Goal: Task Accomplishment & Management: Manage account settings

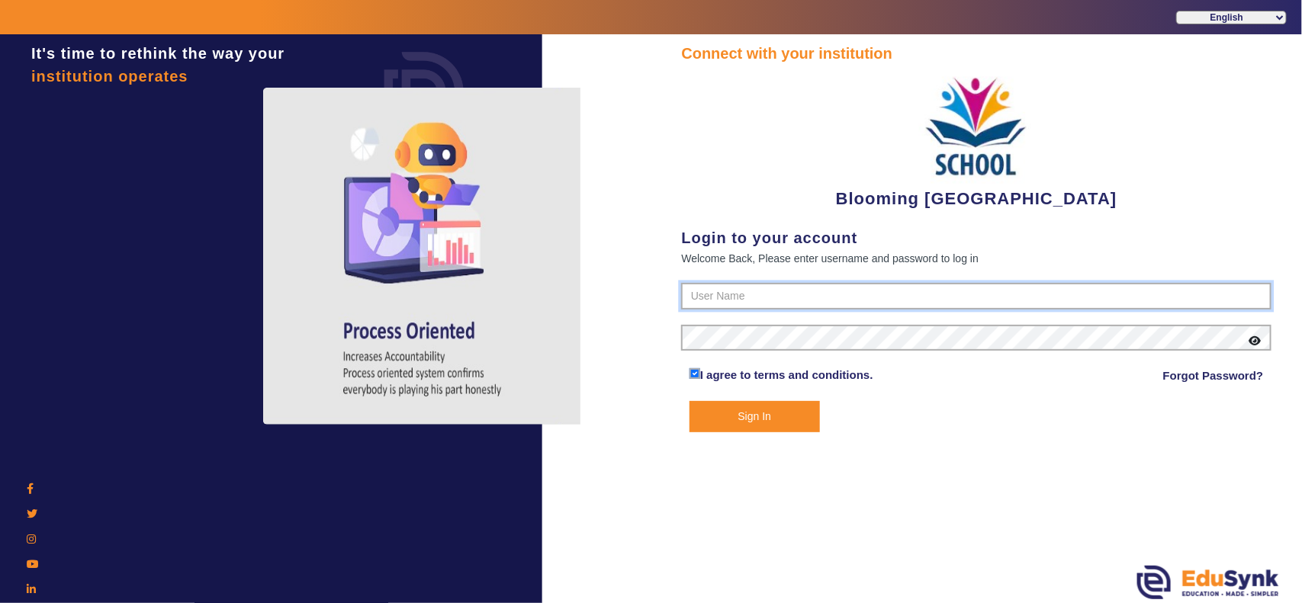
type input "4141419999"
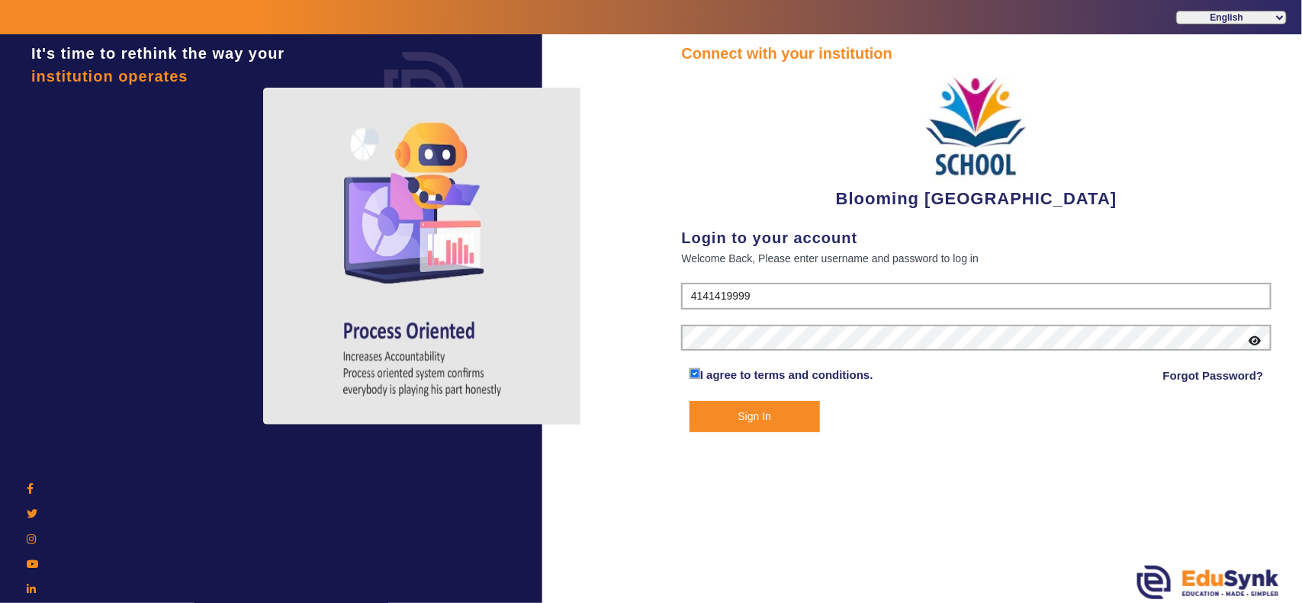
click at [740, 414] on button "Sign In" at bounding box center [755, 416] width 130 height 31
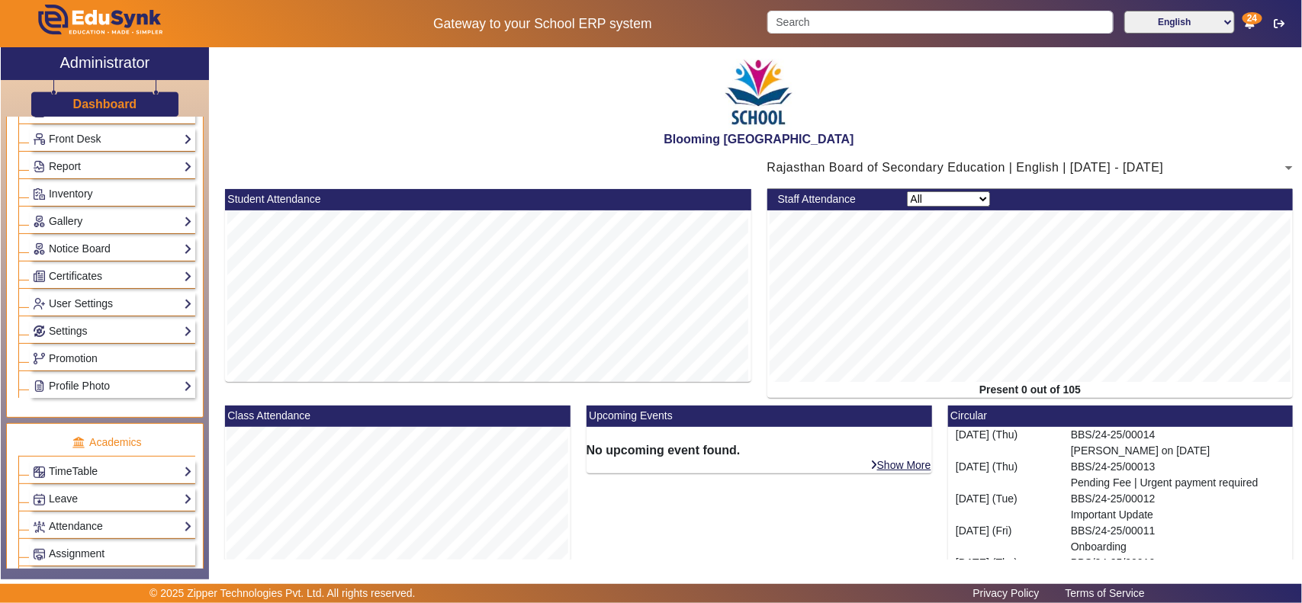
scroll to position [477, 0]
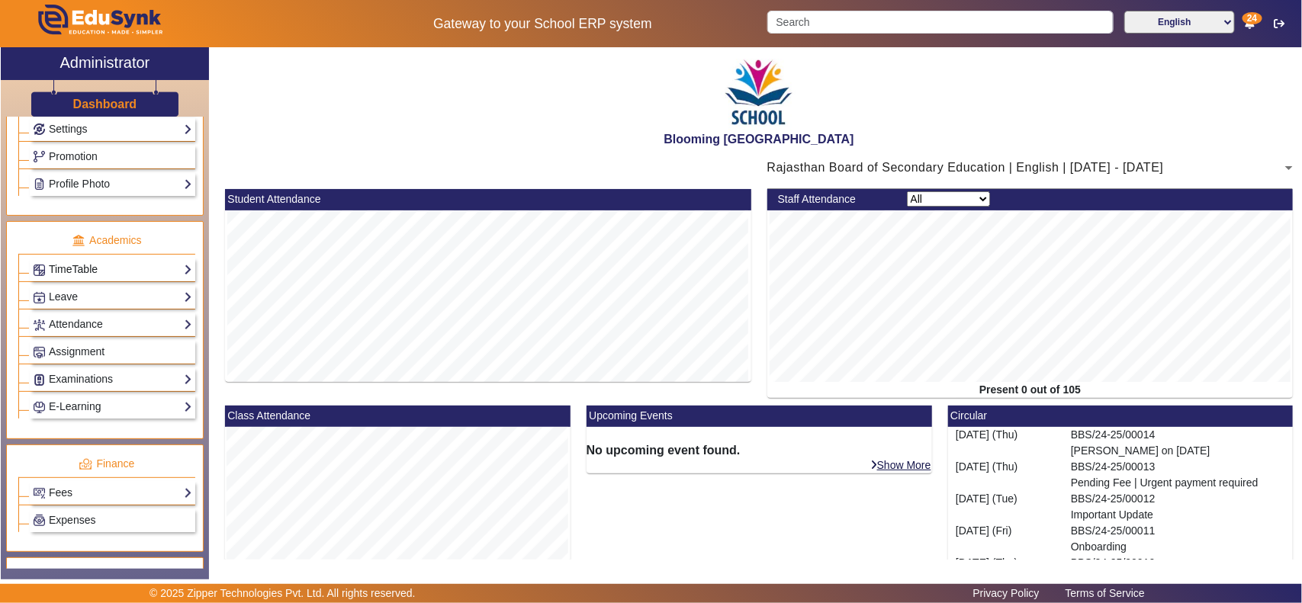
click at [94, 273] on link "TimeTable" at bounding box center [112, 270] width 159 height 18
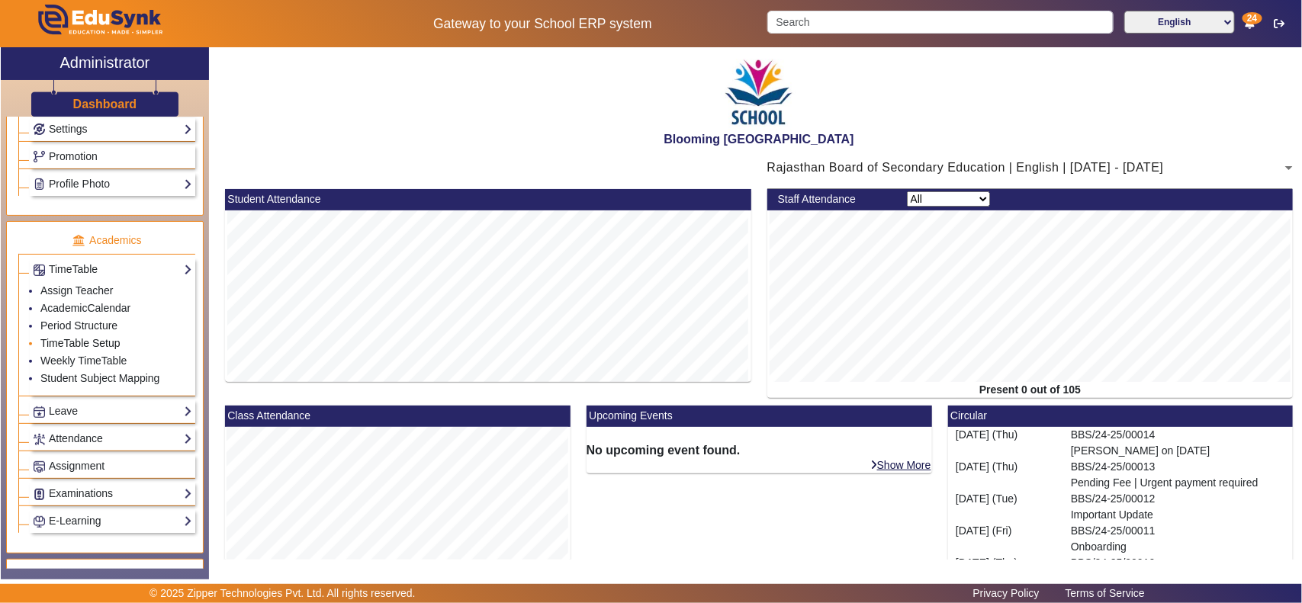
click at [99, 349] on link "TimeTable Setup" at bounding box center [80, 343] width 80 height 12
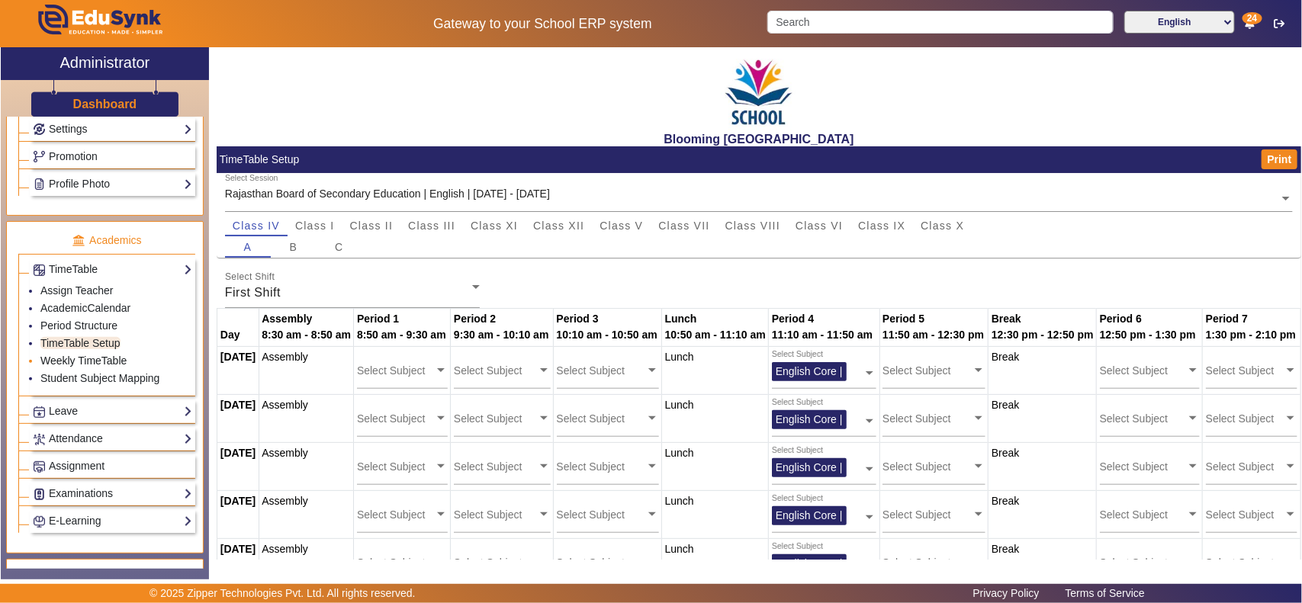
click at [100, 367] on link "Weekly TimeTable" at bounding box center [83, 361] width 86 height 12
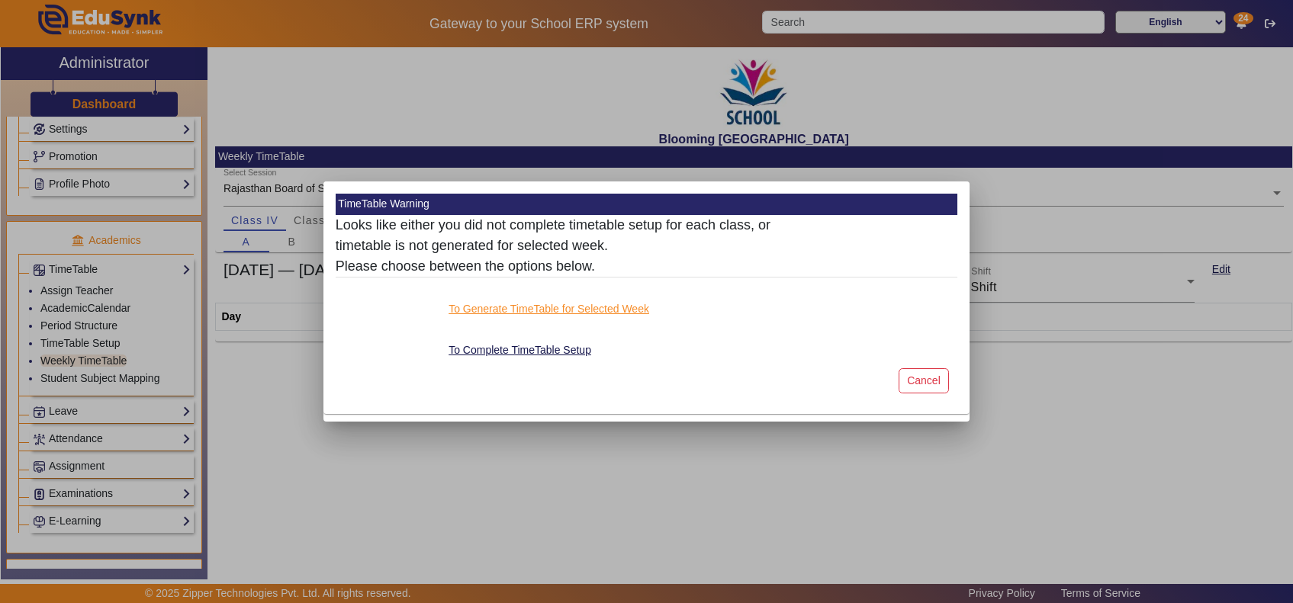
click at [516, 303] on button "To Generate TimeTable for Selected Week" at bounding box center [549, 309] width 204 height 19
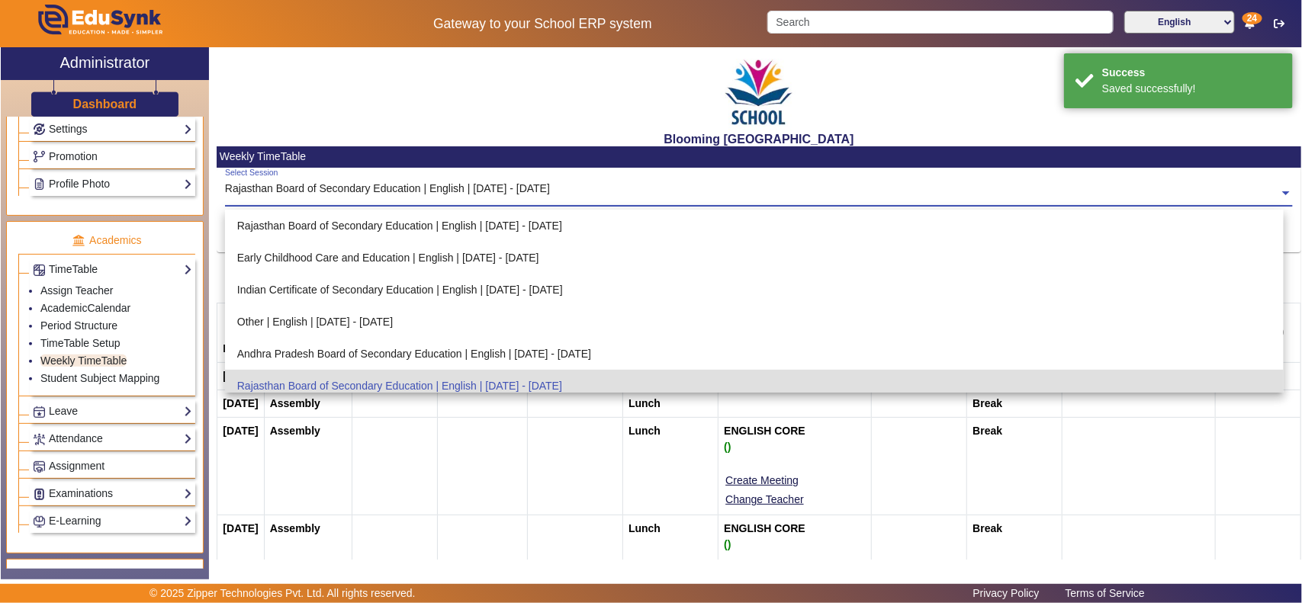
click at [389, 192] on input "text" at bounding box center [759, 194] width 1069 height 16
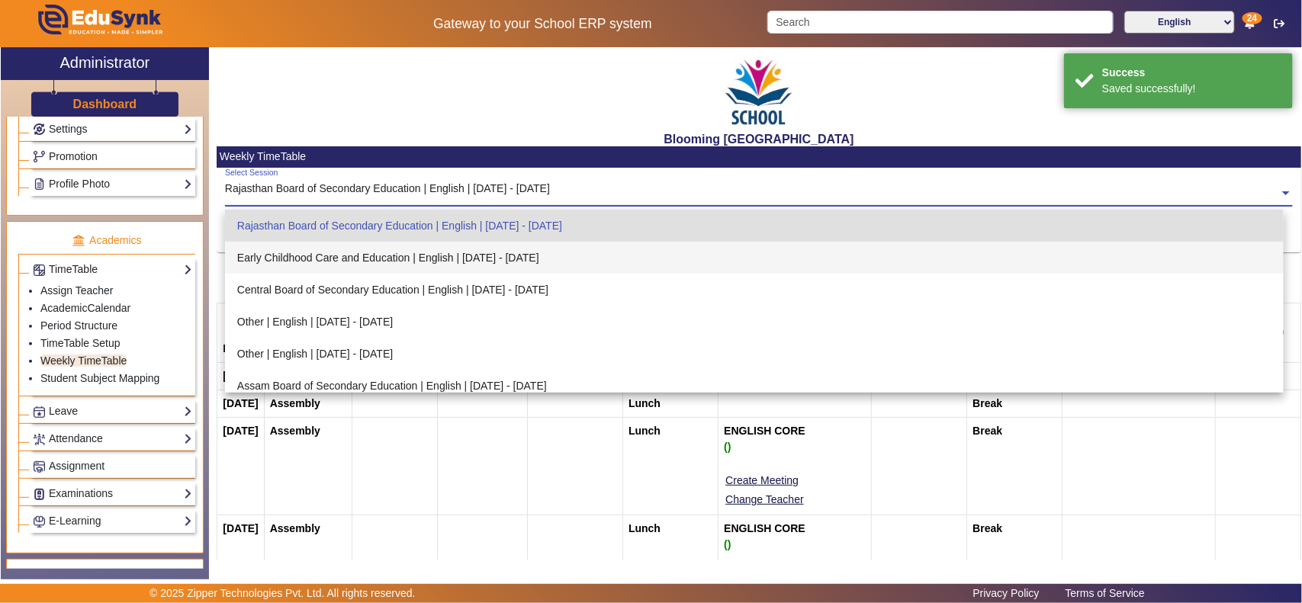
click at [365, 252] on div "Early Childhood Care and Education | English | [DATE] - [DATE]" at bounding box center [755, 258] width 1060 height 32
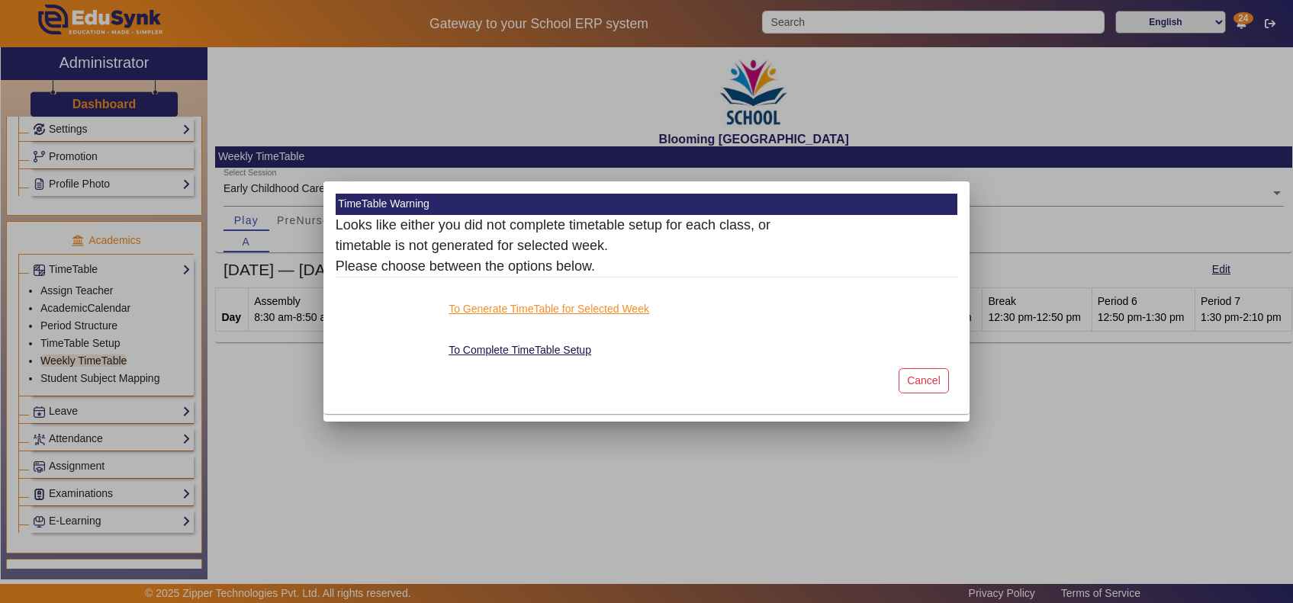
click at [515, 307] on button "To Generate TimeTable for Selected Week" at bounding box center [549, 309] width 204 height 19
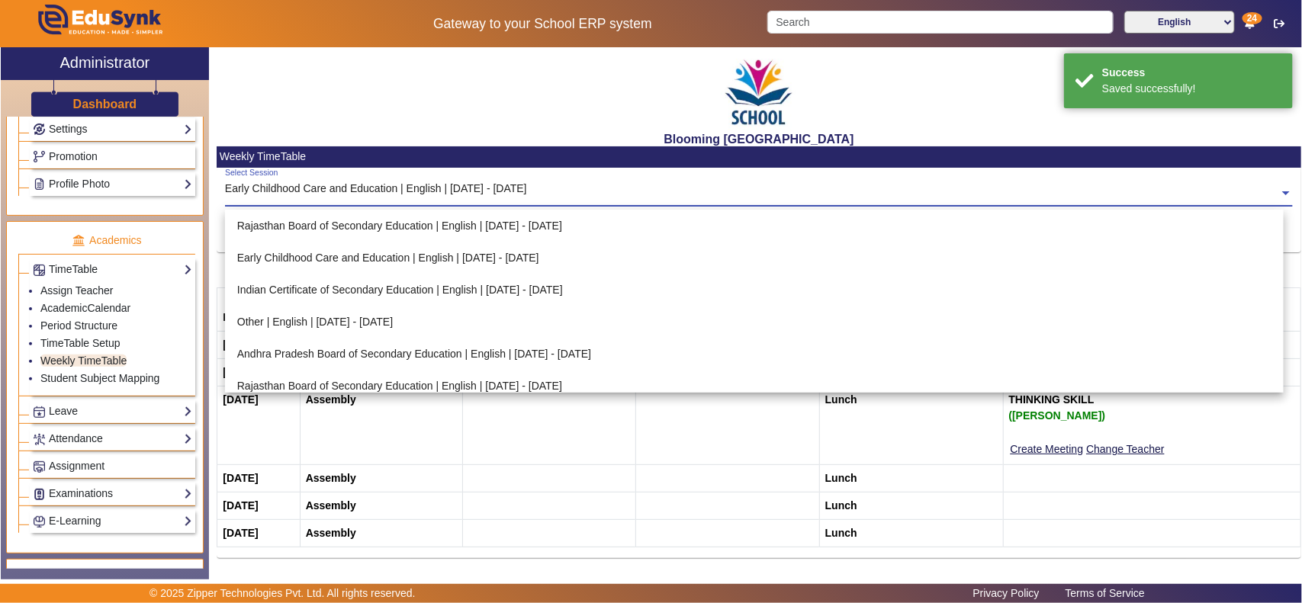
click at [418, 188] on input "text" at bounding box center [759, 194] width 1069 height 16
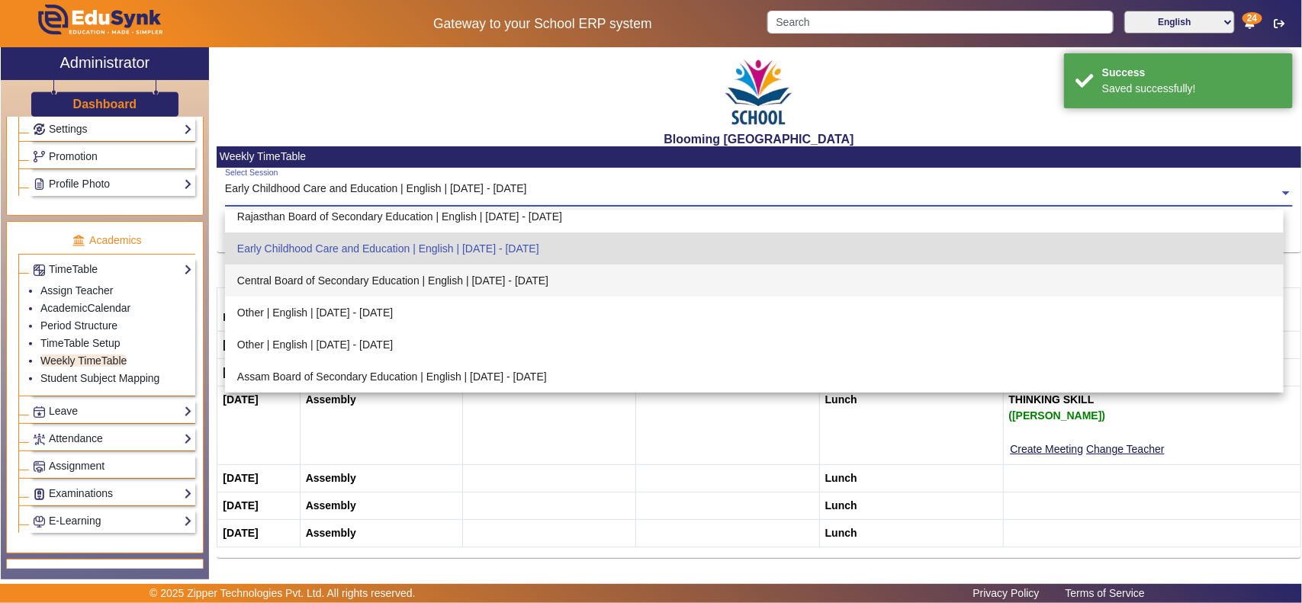
click at [413, 283] on div "Central Board of Secondary Education | English | [DATE] - [DATE]" at bounding box center [755, 281] width 1060 height 32
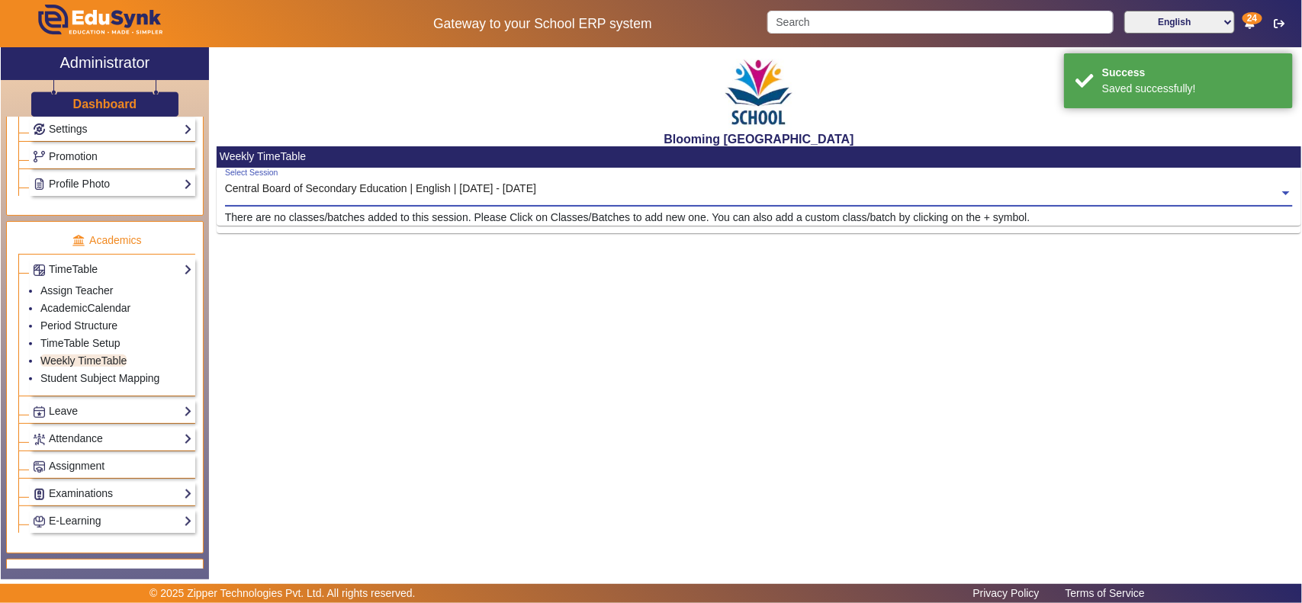
click at [448, 183] on div "Central Board of Secondary Education | English | [DATE] - [DATE]" at bounding box center [380, 189] width 311 height 16
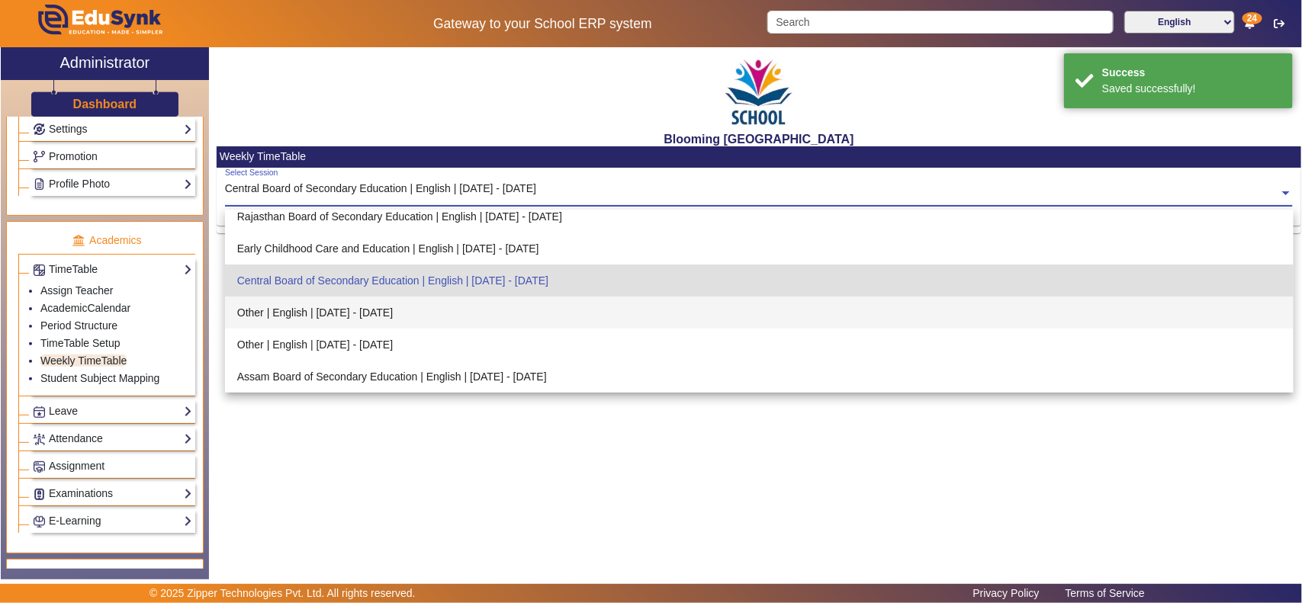
click at [414, 309] on div "Other | English | [DATE] - [DATE]" at bounding box center [759, 313] width 1069 height 32
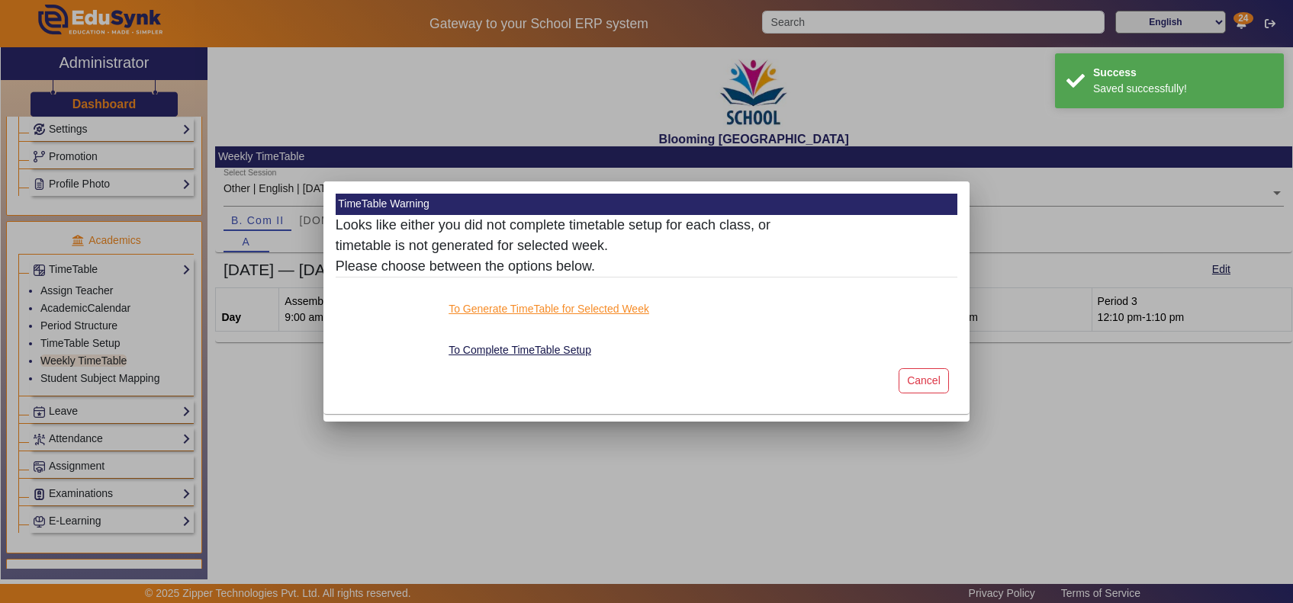
click at [490, 305] on button "To Generate TimeTable for Selected Week" at bounding box center [549, 309] width 204 height 19
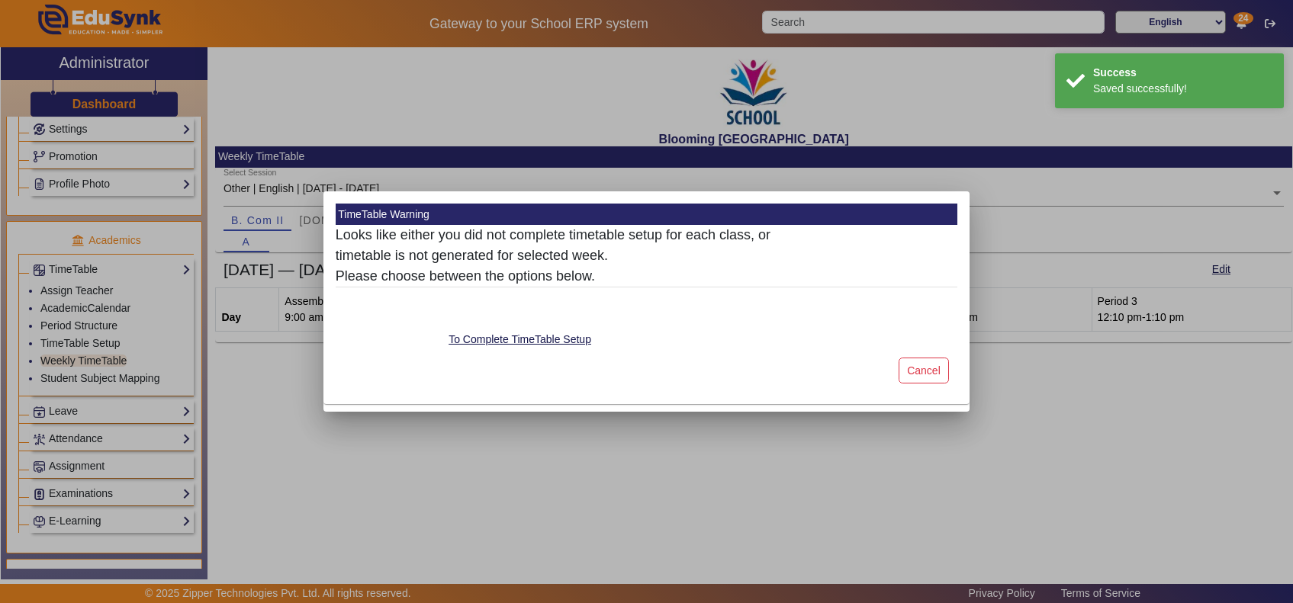
click at [429, 191] on div "TimeTable Warning Looks like either you did not complete timetable setup for ea…" at bounding box center [646, 301] width 647 height 220
click at [932, 366] on button "Cancel" at bounding box center [924, 371] width 51 height 26
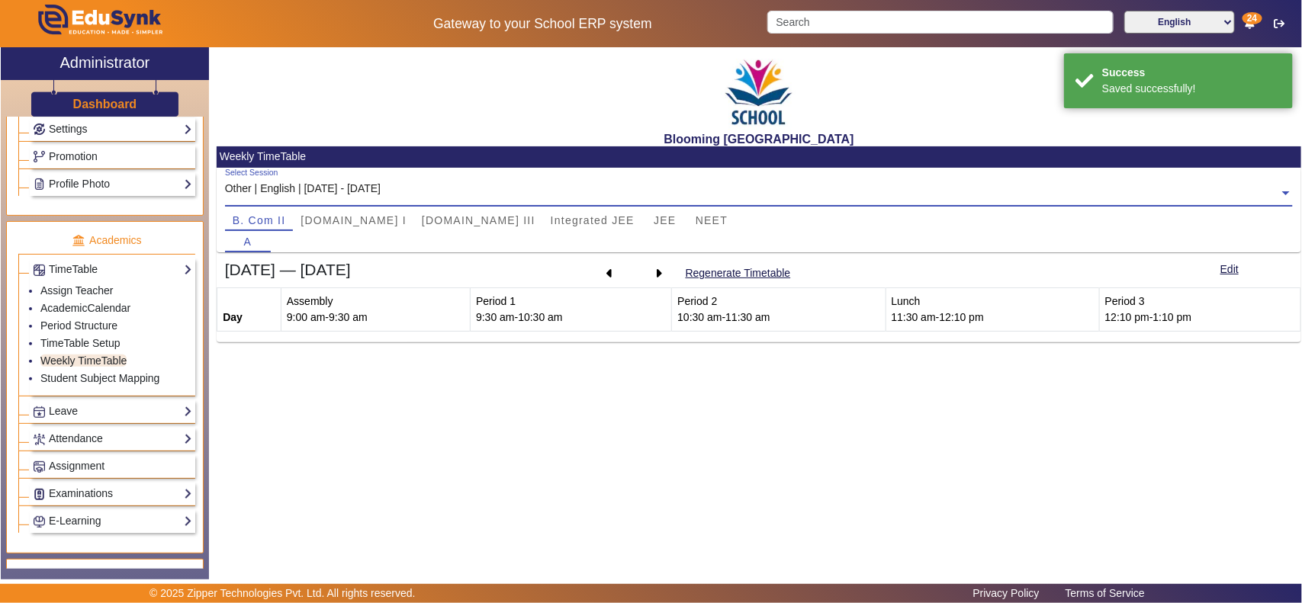
click at [402, 187] on input "text" at bounding box center [759, 194] width 1069 height 16
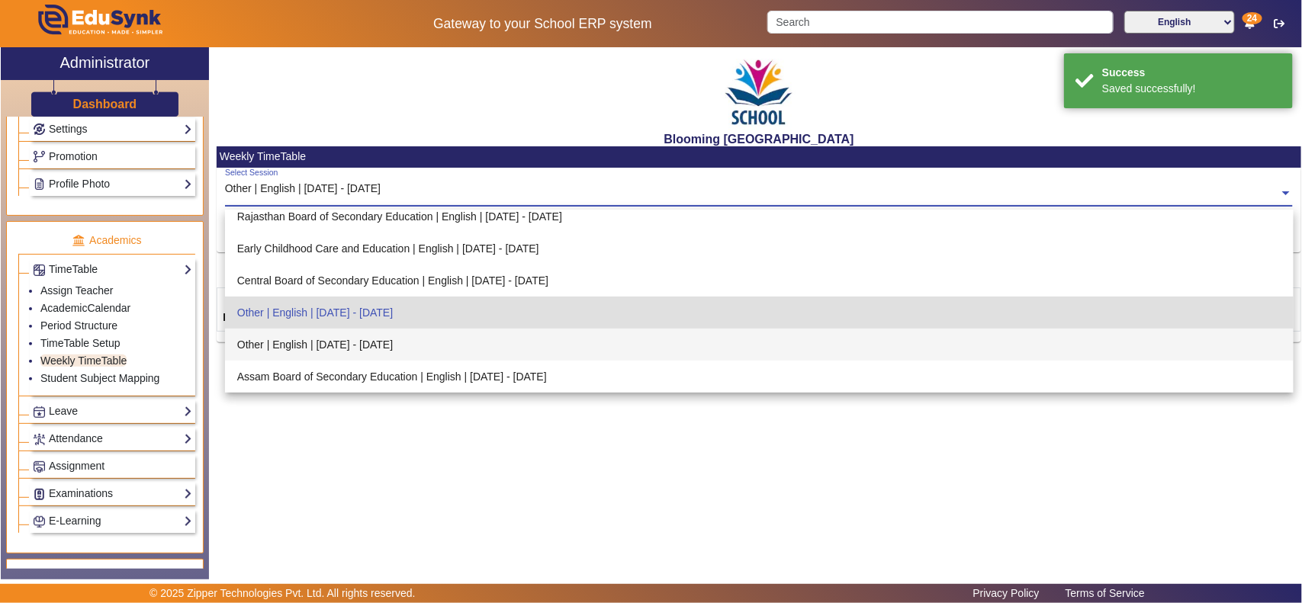
click at [378, 351] on div "Other | English | [DATE] - [DATE]" at bounding box center [759, 345] width 1069 height 32
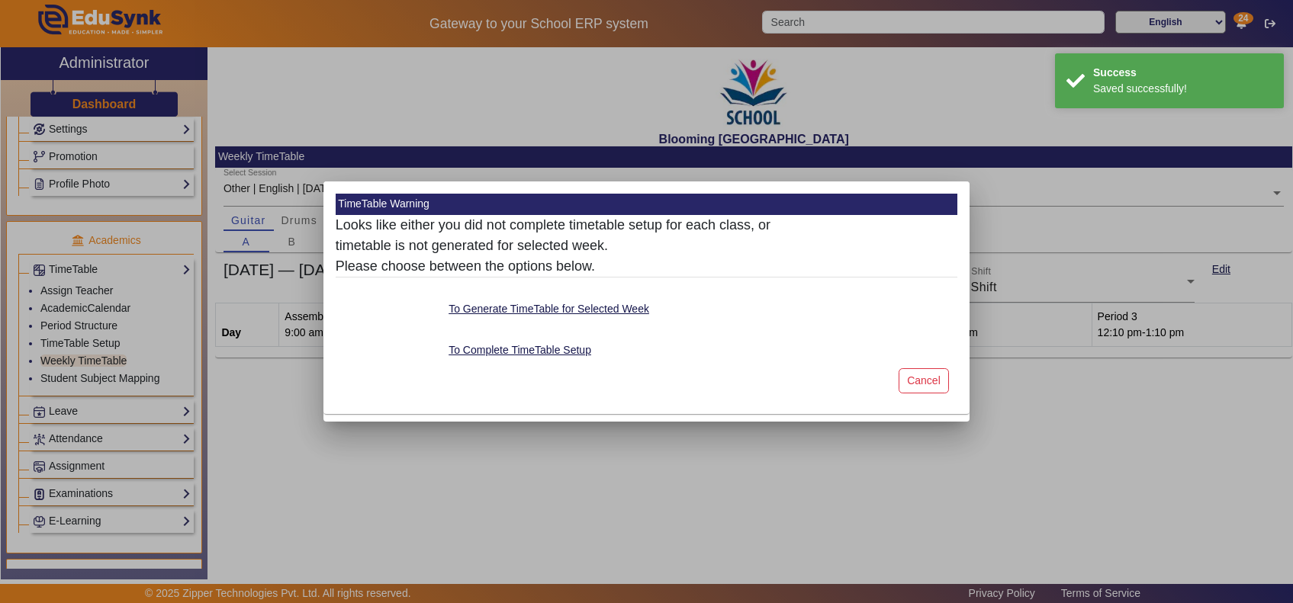
click at [561, 294] on mat-card-content "Looks like either you did not complete timetable setup for each class, or timet…" at bounding box center [647, 287] width 622 height 145
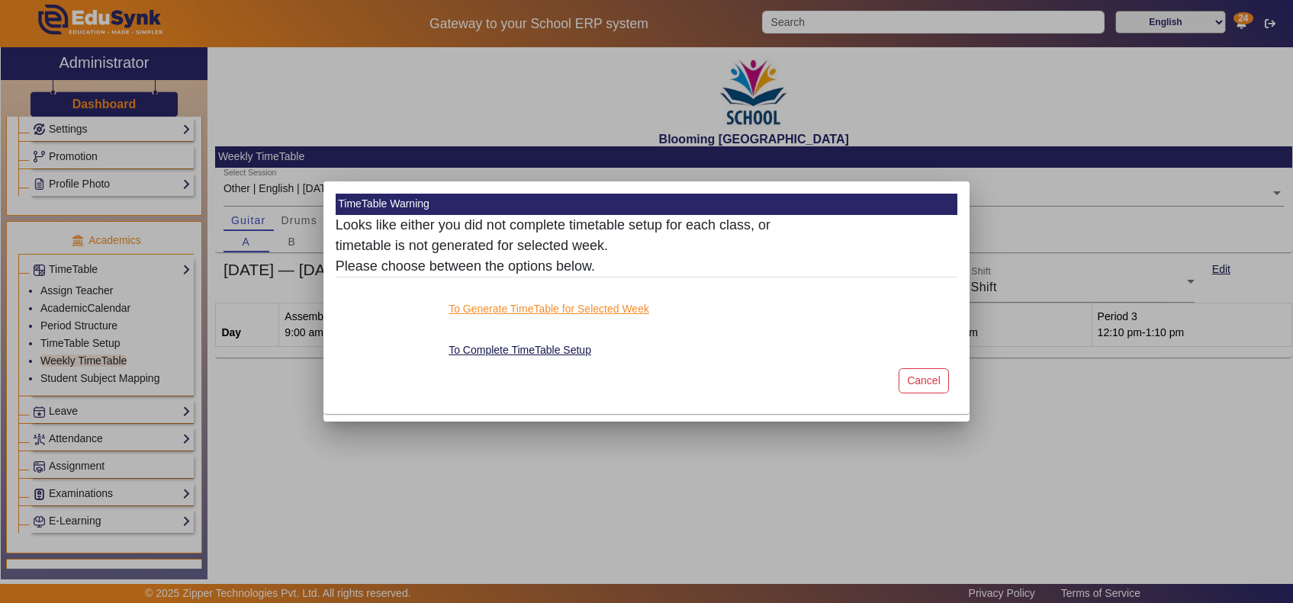
click at [558, 309] on button "To Generate TimeTable for Selected Week" at bounding box center [549, 309] width 204 height 19
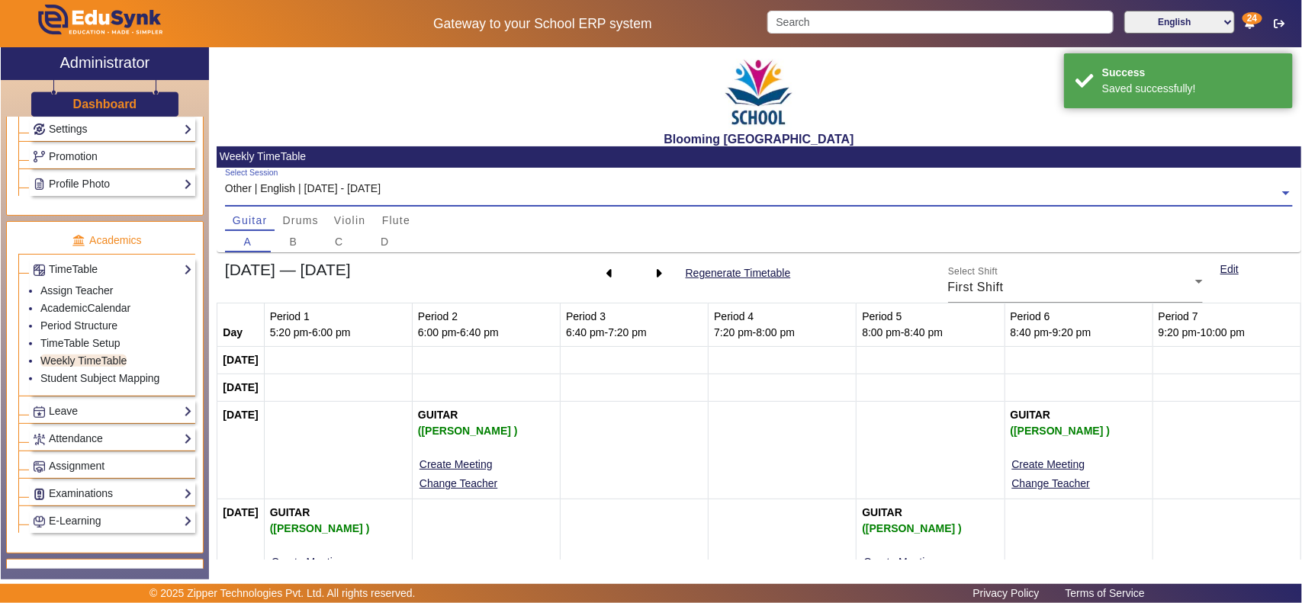
click at [398, 191] on input "text" at bounding box center [759, 194] width 1069 height 16
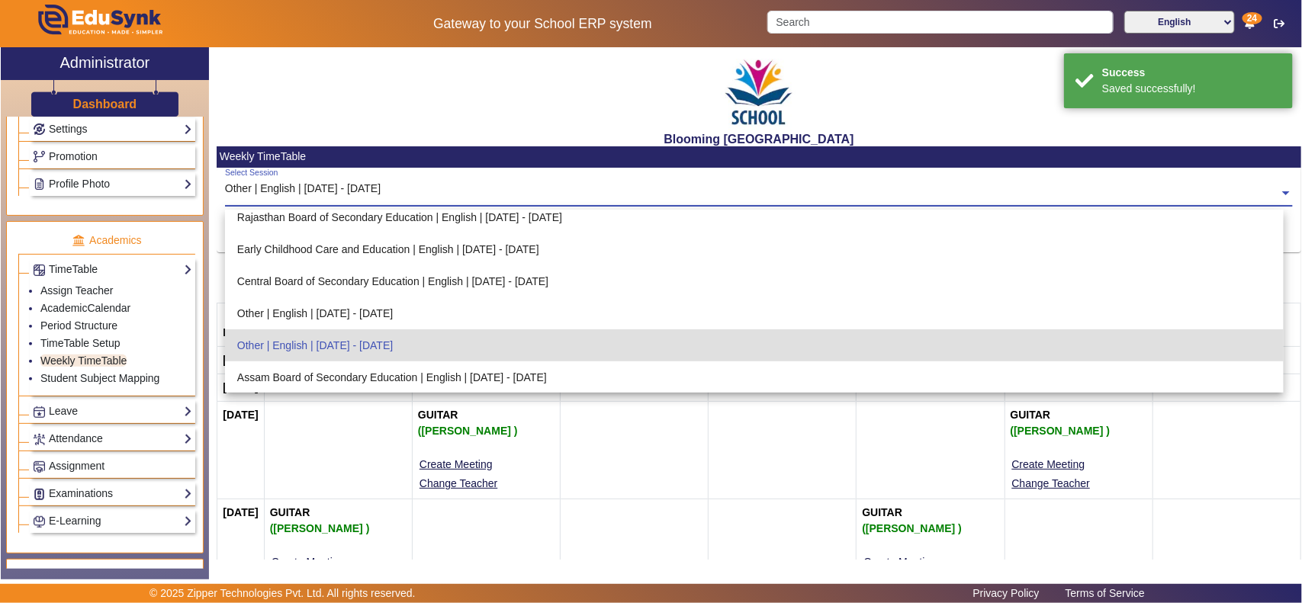
scroll to position [0, 0]
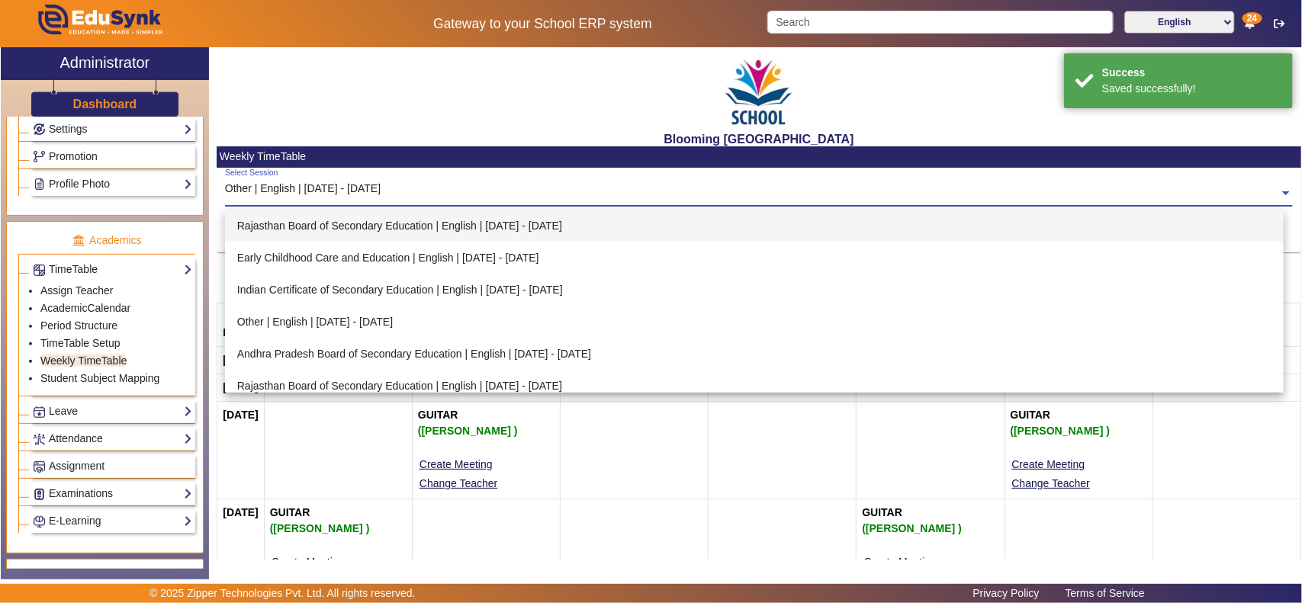
click at [381, 219] on div "Rajasthan Board of Secondary Education | English | [DATE] - [DATE]" at bounding box center [755, 226] width 1060 height 32
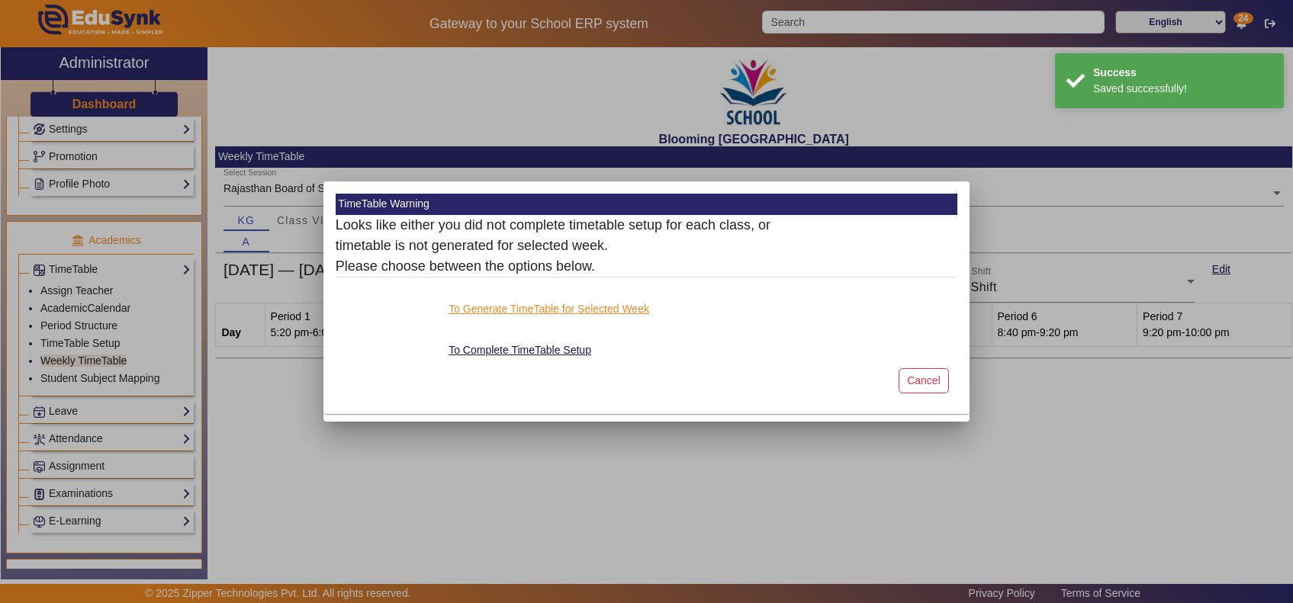
drag, startPoint x: 484, startPoint y: 307, endPoint x: 436, endPoint y: 248, distance: 76.5
click at [483, 307] on button "To Generate TimeTable for Selected Week" at bounding box center [549, 309] width 204 height 19
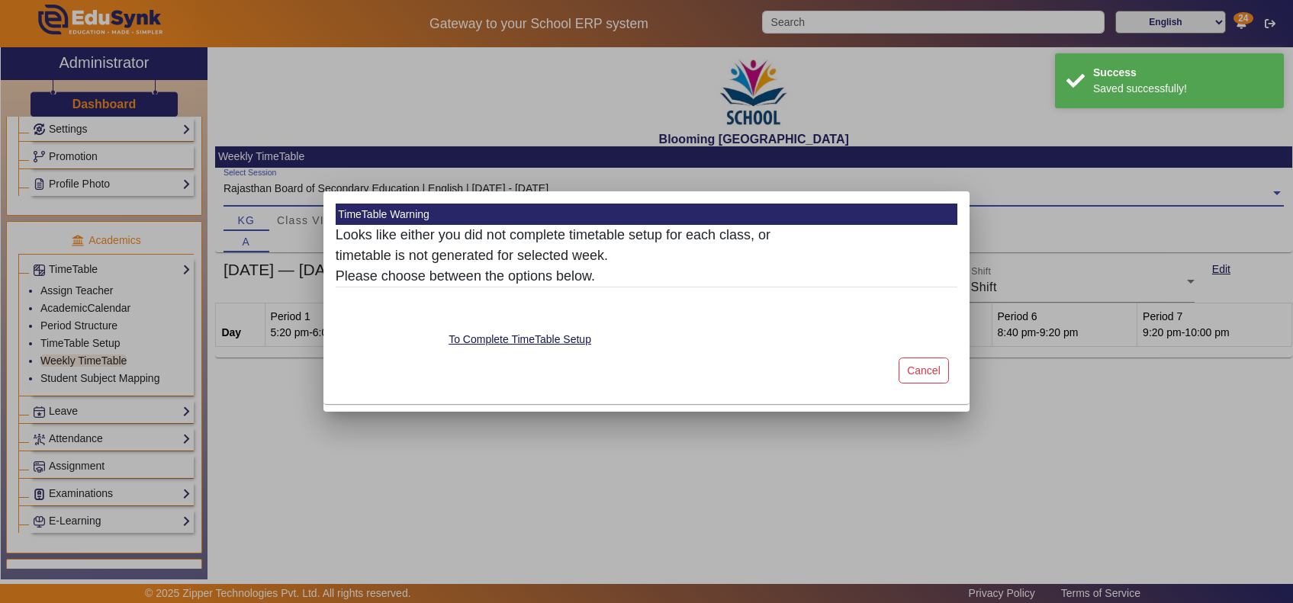
click at [413, 195] on mat-card "TimeTable Warning Looks like either you did not complete timetable setup for ea…" at bounding box center [646, 297] width 647 height 213
click at [486, 338] on button "To Complete TimeTable Setup" at bounding box center [520, 339] width 146 height 19
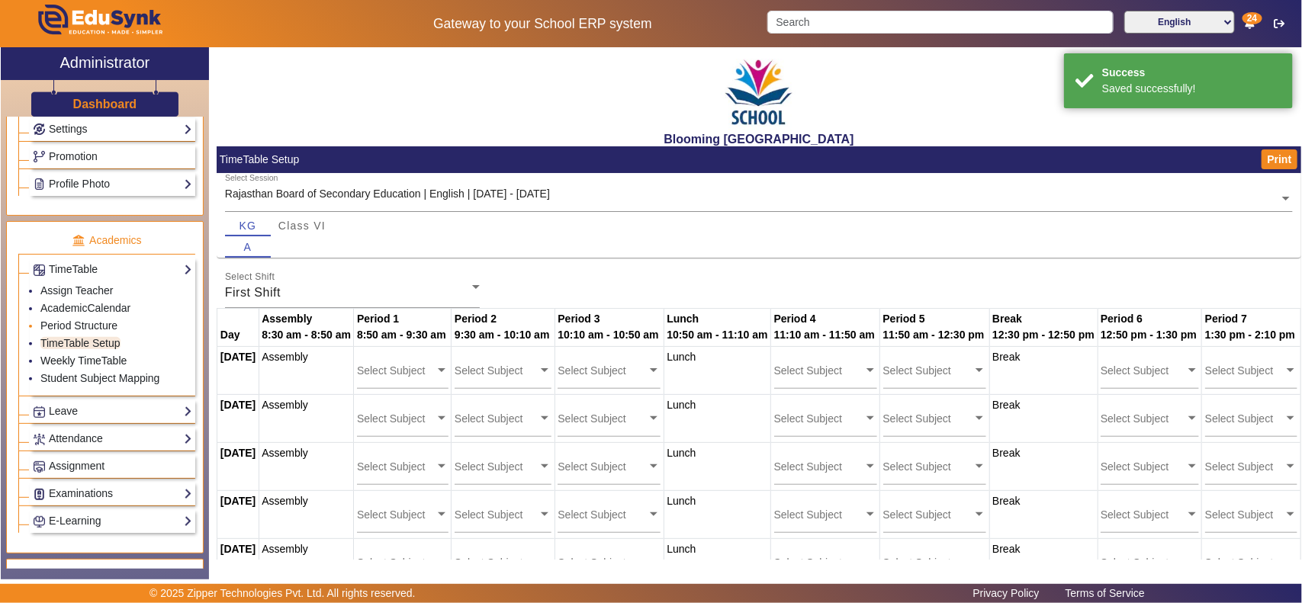
drag, startPoint x: 118, startPoint y: 364, endPoint x: 154, endPoint y: 342, distance: 42.1
click at [118, 364] on link "Weekly TimeTable" at bounding box center [83, 361] width 86 height 12
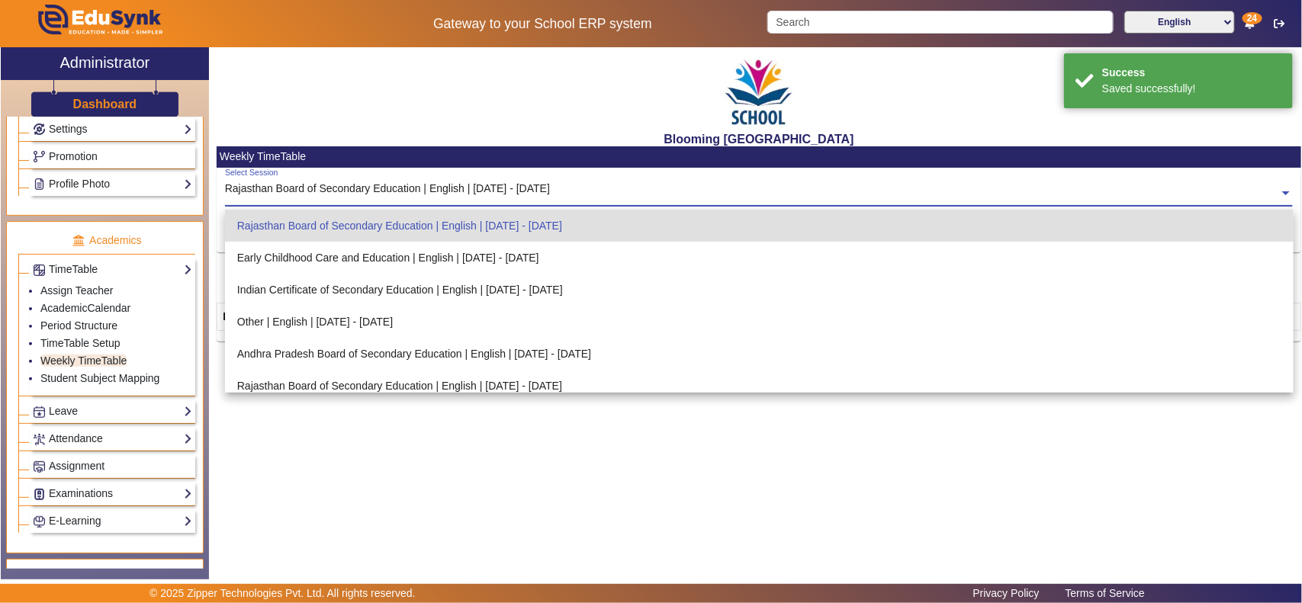
click at [433, 188] on input "text" at bounding box center [759, 194] width 1069 height 16
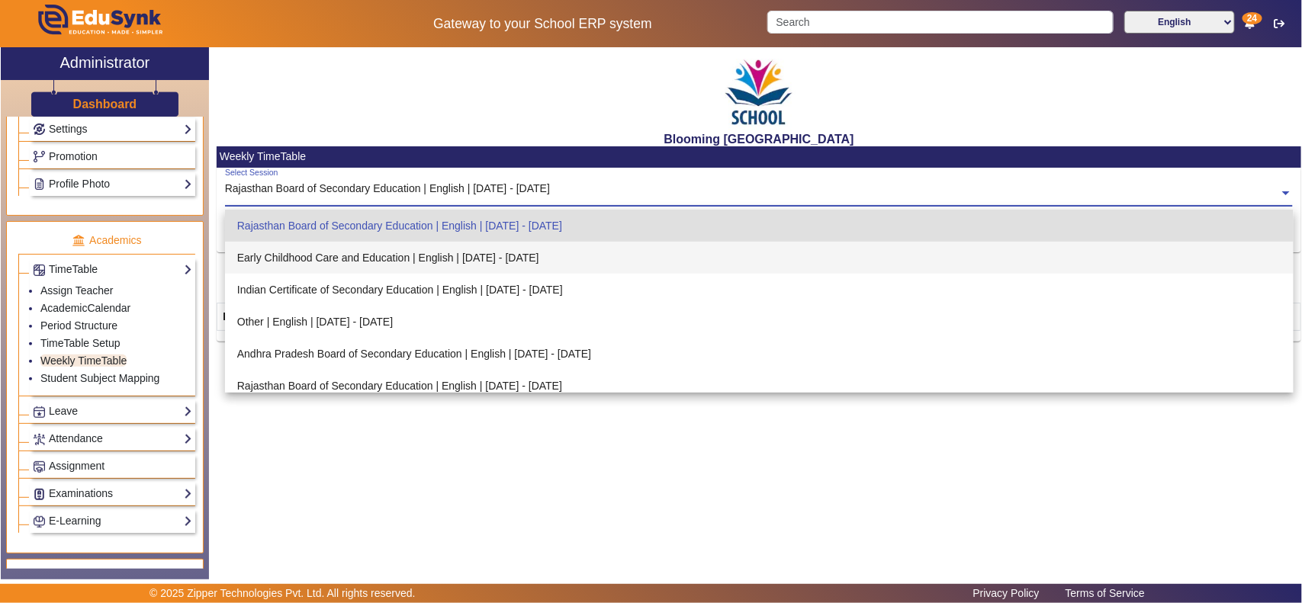
click at [413, 265] on div "Early Childhood Care and Education | English | [DATE] - [DATE]" at bounding box center [759, 258] width 1069 height 32
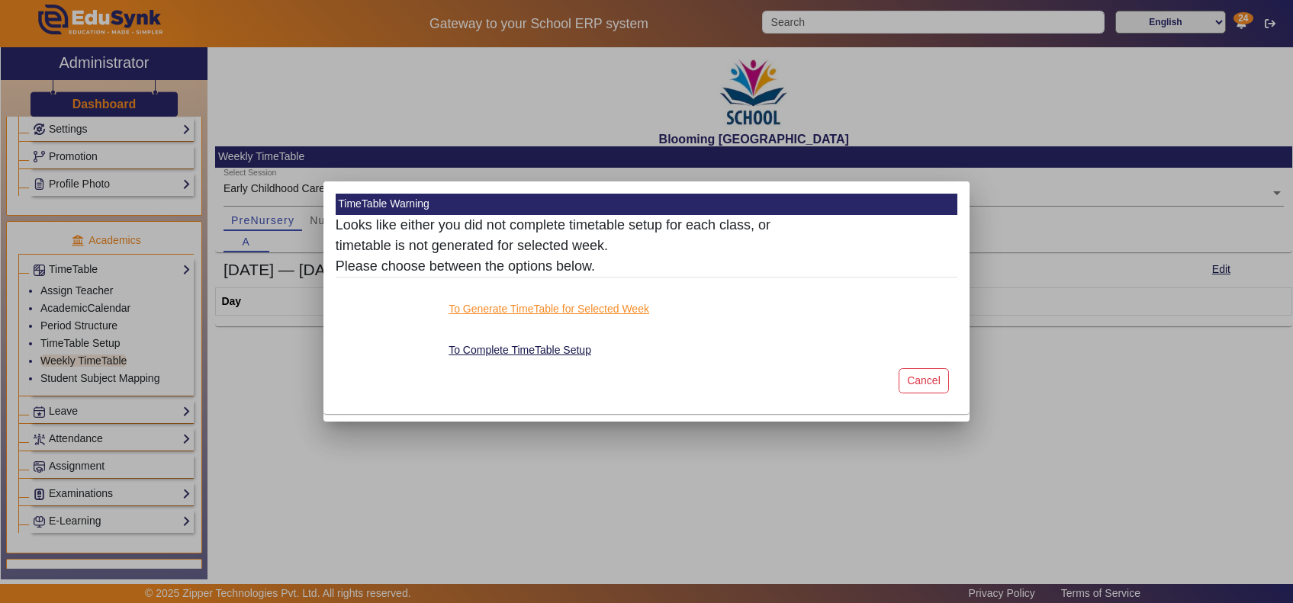
click at [479, 304] on button "To Generate TimeTable for Selected Week" at bounding box center [549, 309] width 204 height 19
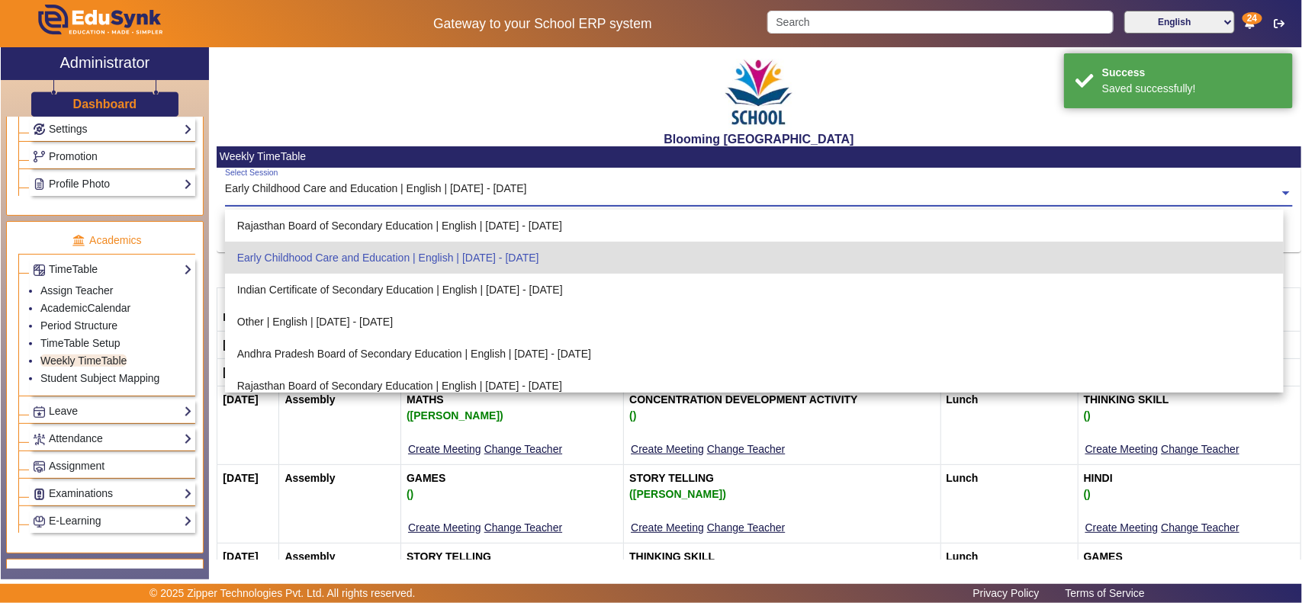
click at [374, 191] on input "text" at bounding box center [759, 194] width 1069 height 16
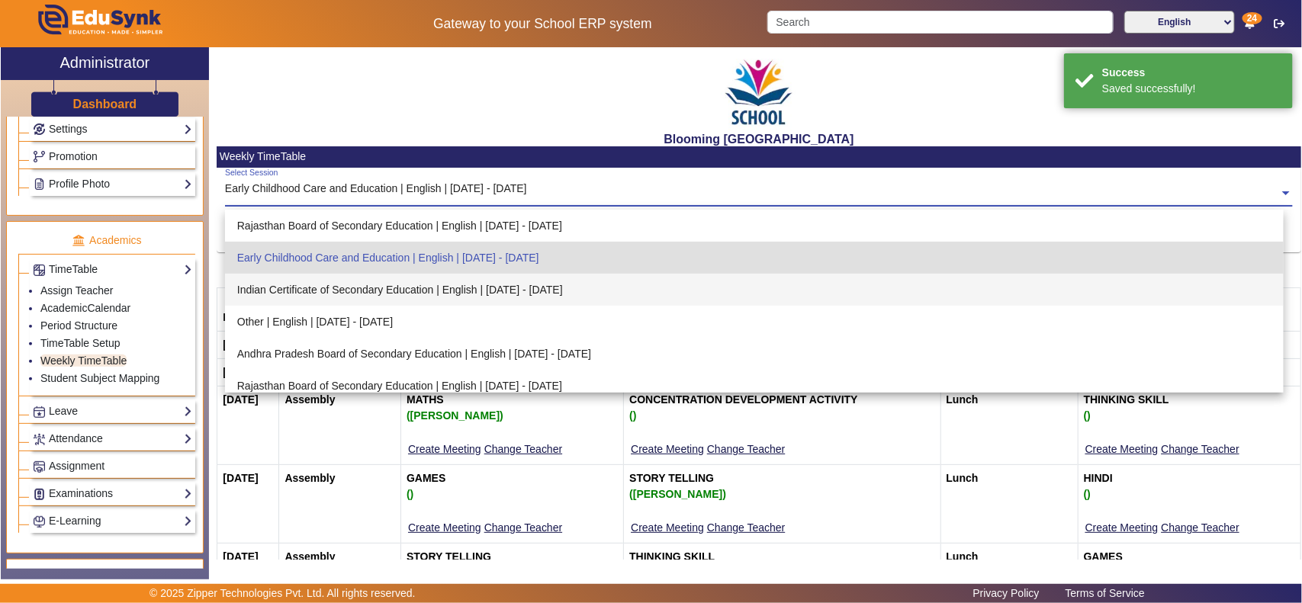
click at [380, 284] on div "Indian Certificate of Secondary Education | English | [DATE] - [DATE]" at bounding box center [755, 290] width 1060 height 32
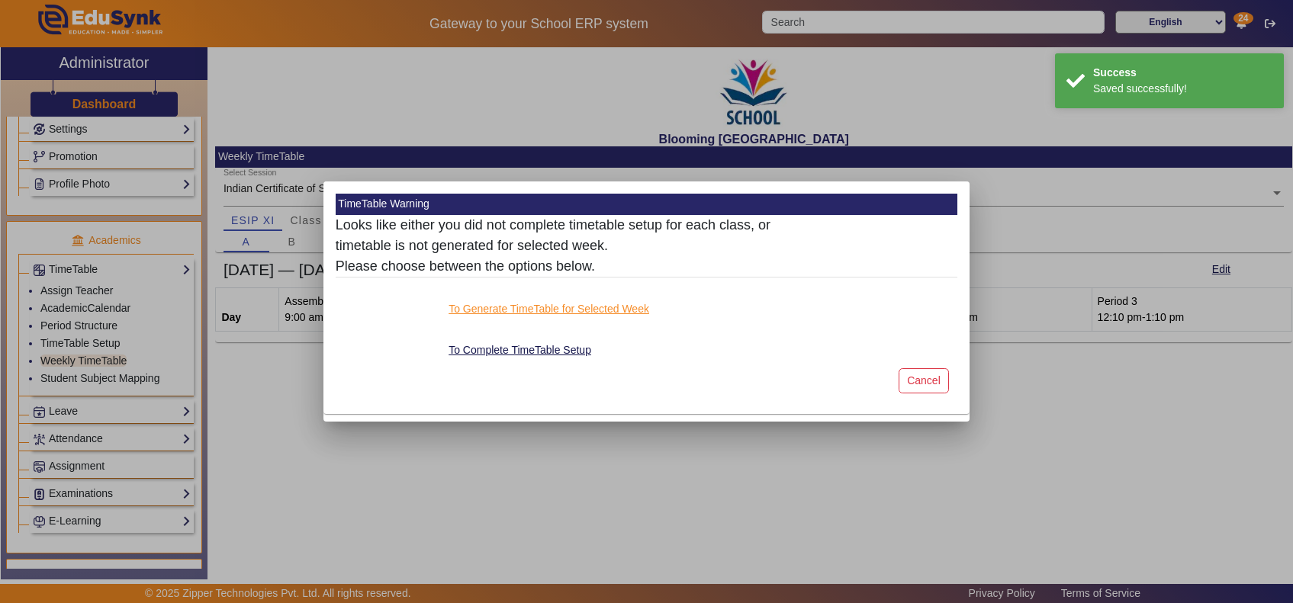
click at [501, 300] on button "To Generate TimeTable for Selected Week" at bounding box center [549, 309] width 204 height 19
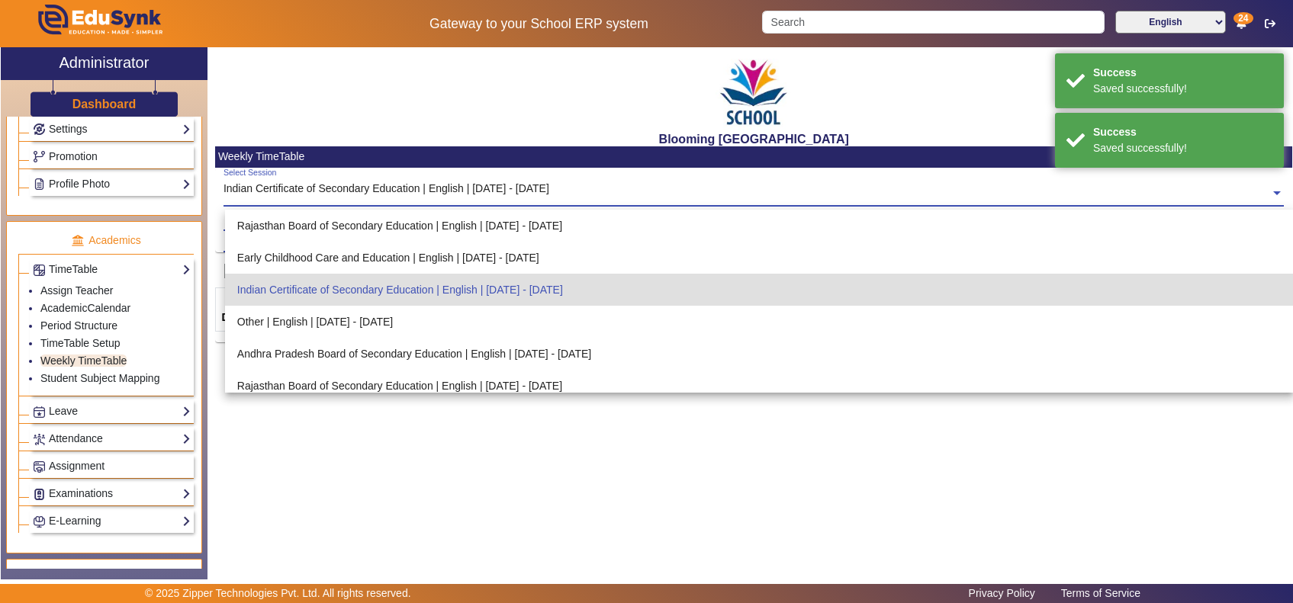
click at [406, 186] on input "text" at bounding box center [754, 194] width 1061 height 16
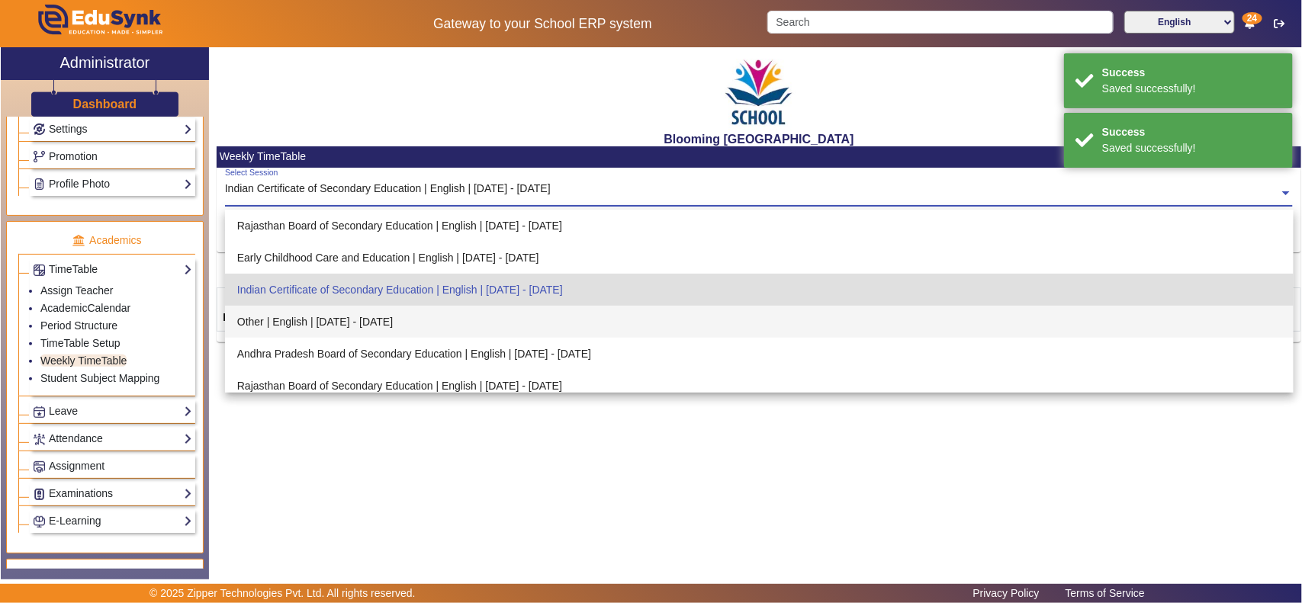
click at [390, 311] on div "Other | English | [DATE] - [DATE]" at bounding box center [759, 322] width 1069 height 32
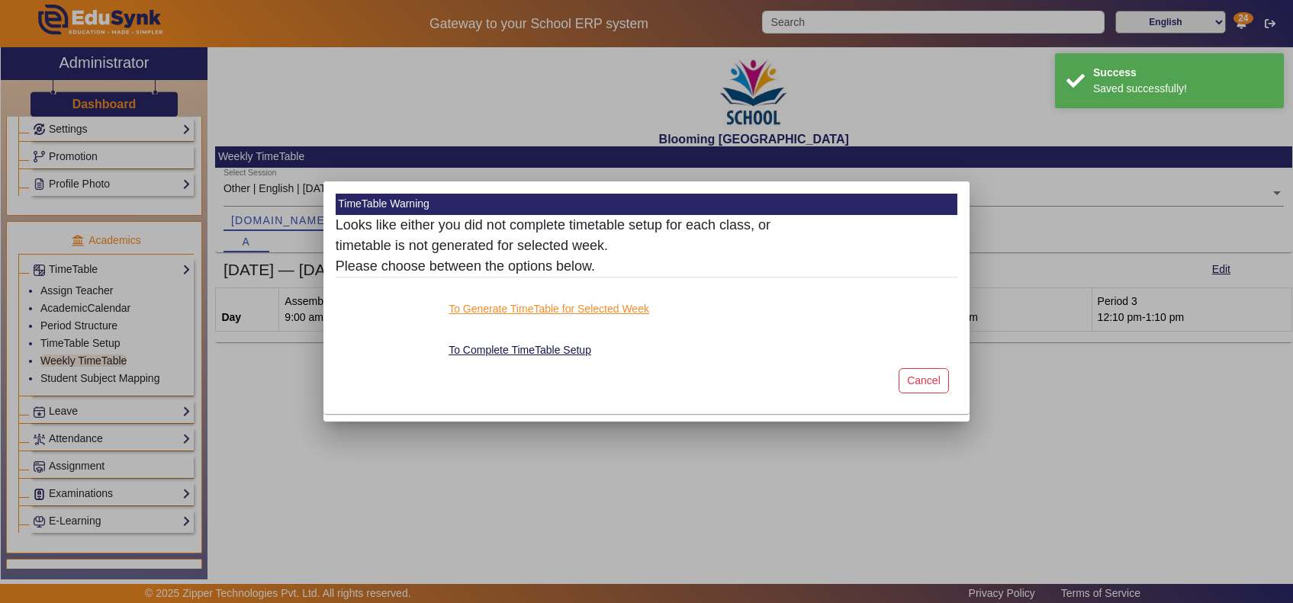
click at [525, 307] on button "To Generate TimeTable for Selected Week" at bounding box center [549, 309] width 204 height 19
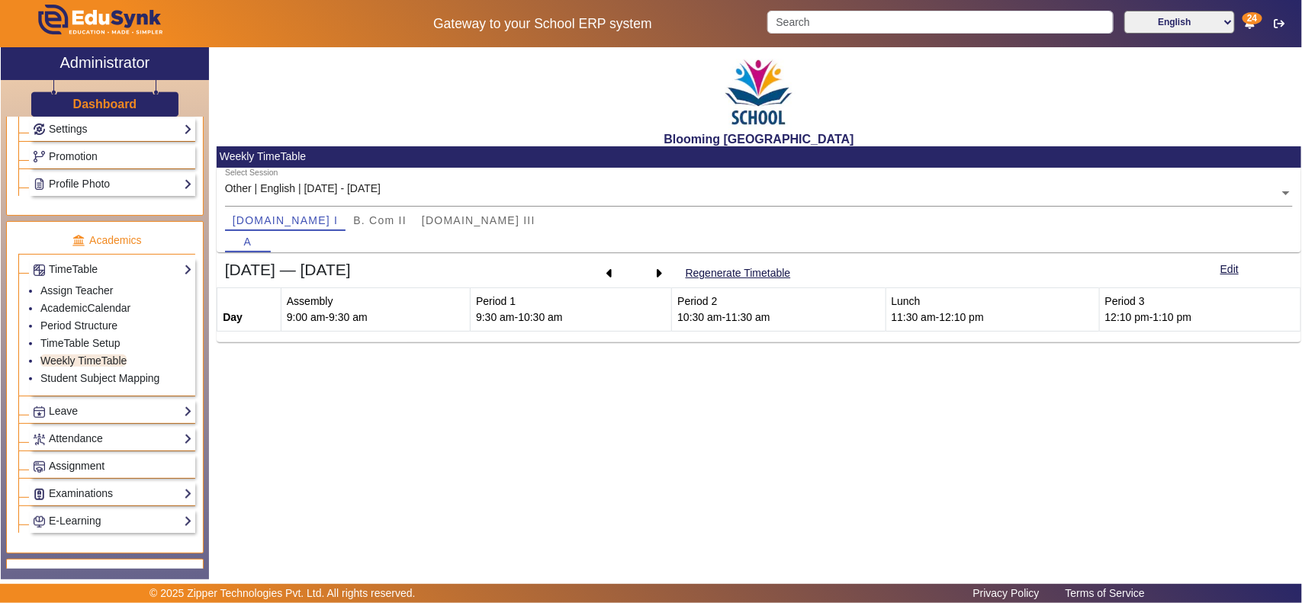
click at [77, 475] on link "Assignment" at bounding box center [112, 467] width 159 height 18
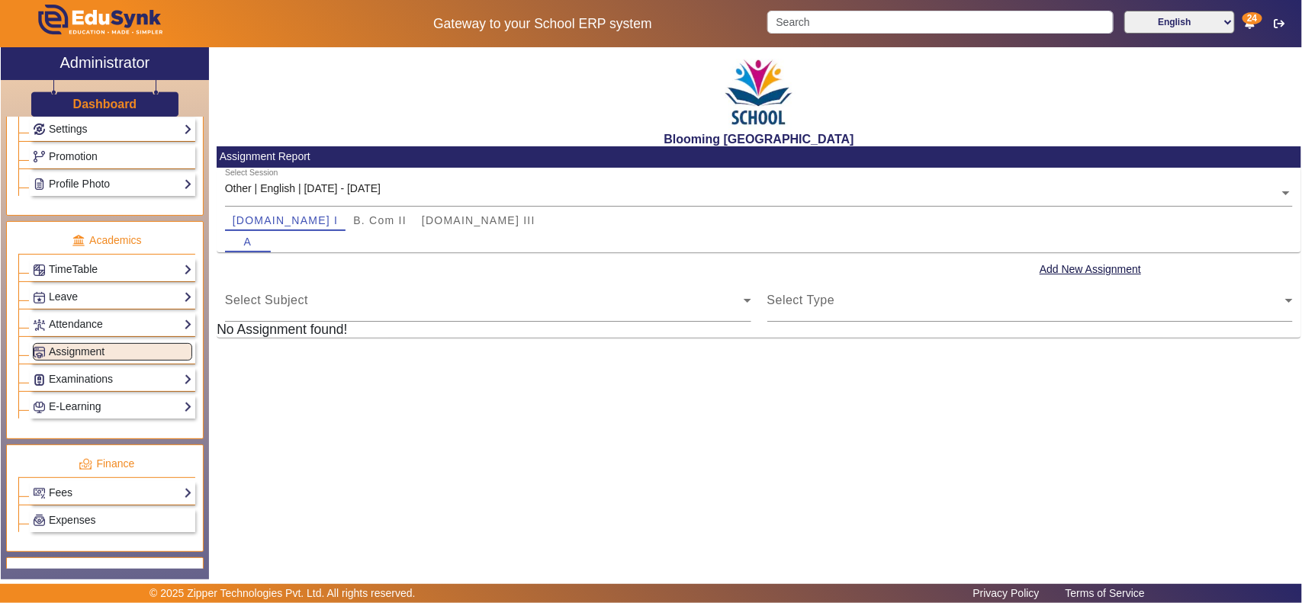
click at [318, 191] on input "text" at bounding box center [759, 194] width 1069 height 16
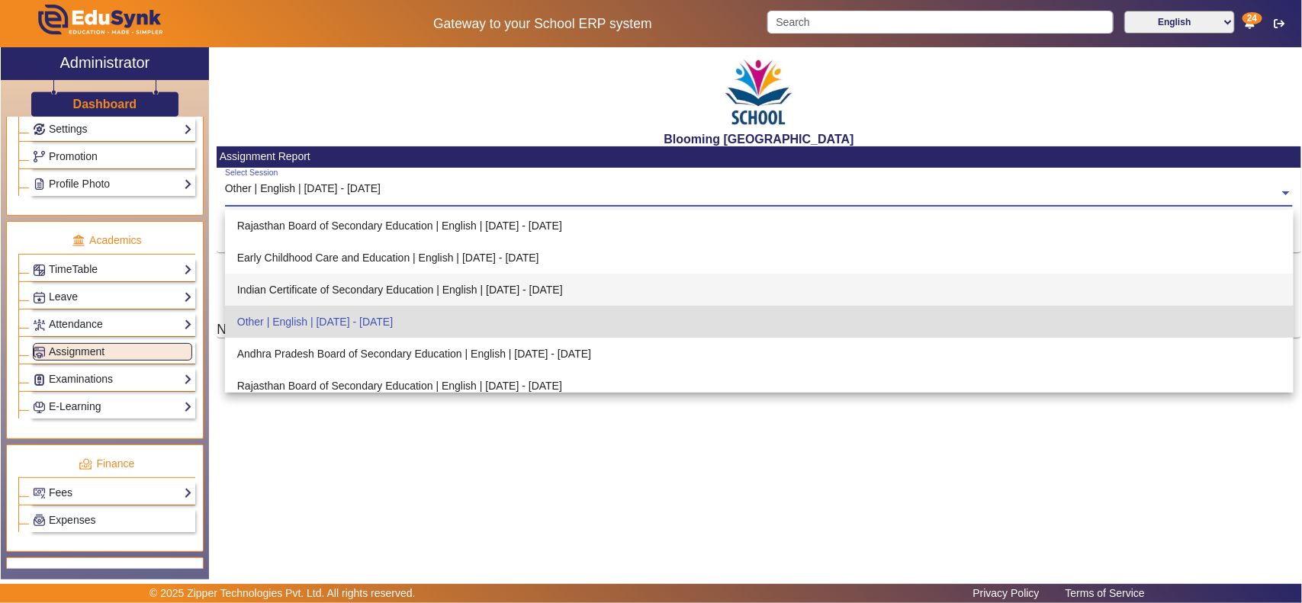
click at [313, 280] on div "Indian Certificate of Secondary Education | English | [DATE] - [DATE]" at bounding box center [759, 290] width 1069 height 32
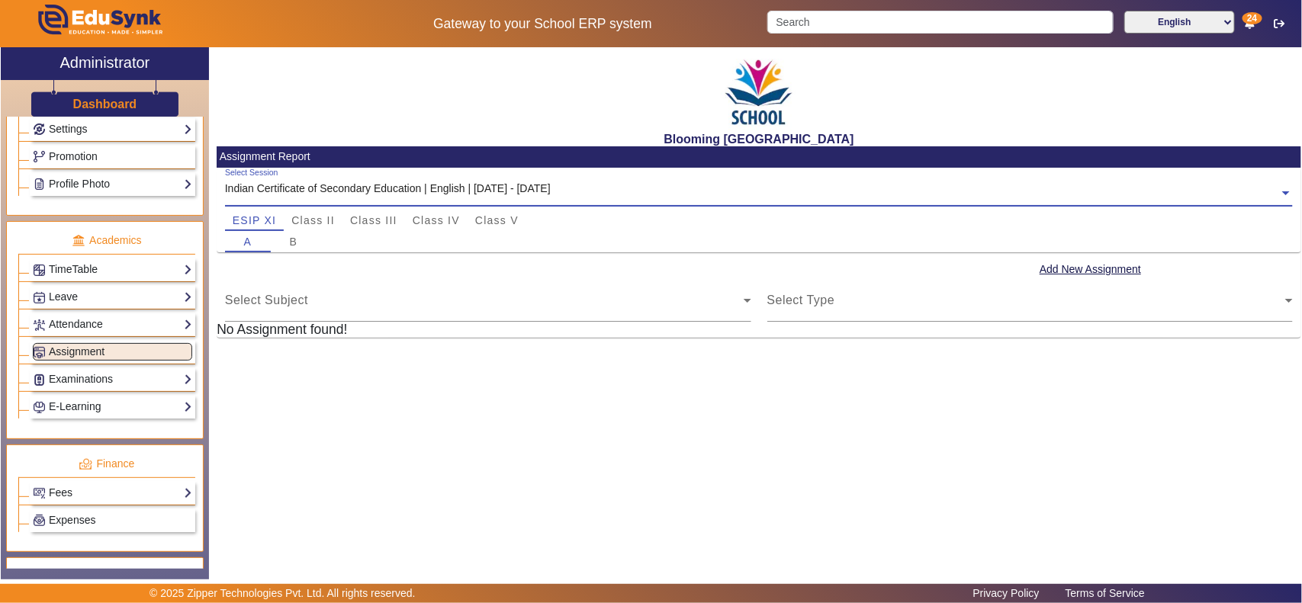
click at [328, 191] on input "text" at bounding box center [759, 194] width 1069 height 16
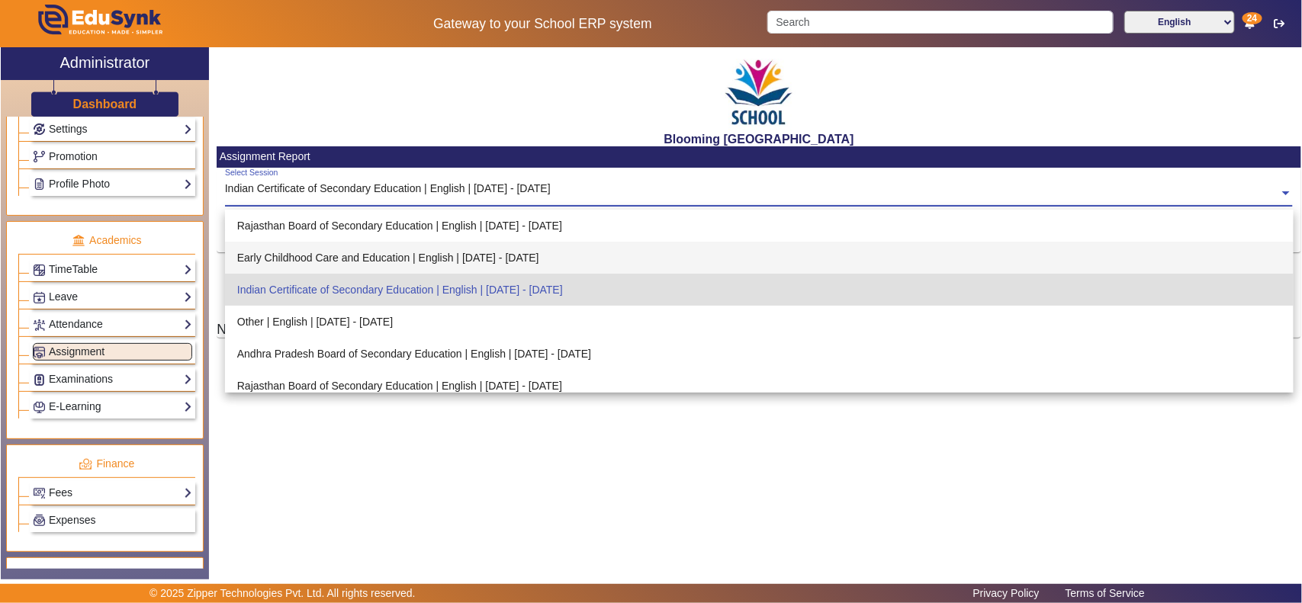
click at [329, 252] on div "Early Childhood Care and Education | English | [DATE] - [DATE]" at bounding box center [759, 258] width 1069 height 32
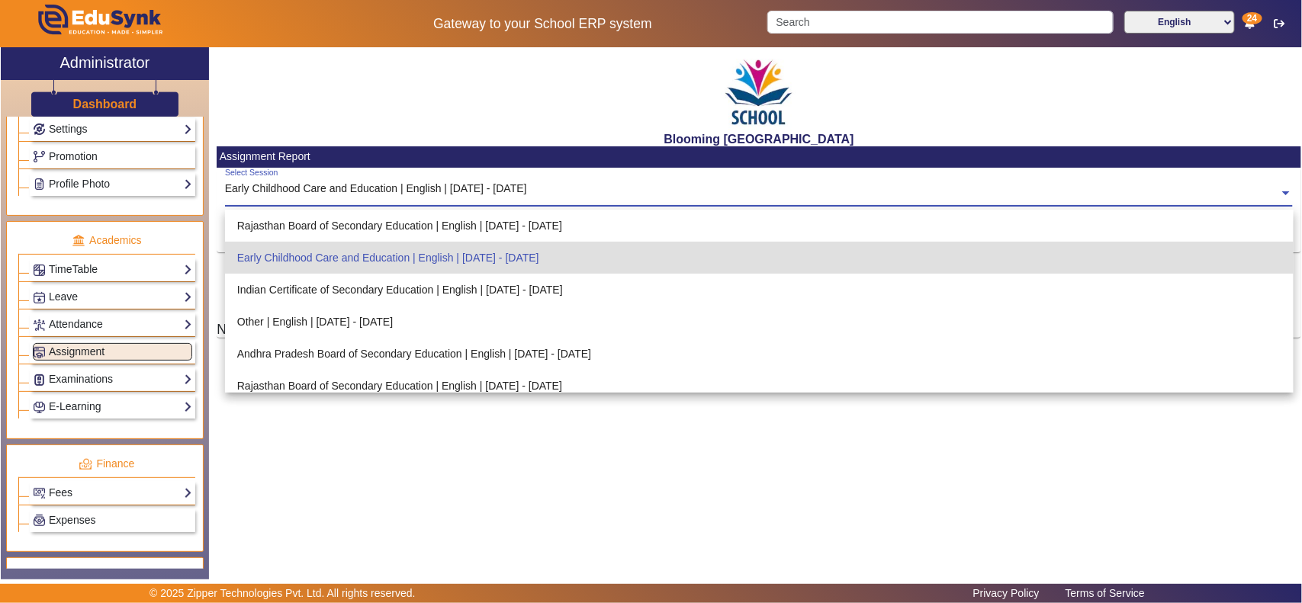
click at [360, 184] on div "Early Childhood Care and Education | English | [DATE] - [DATE]" at bounding box center [376, 189] width 302 height 16
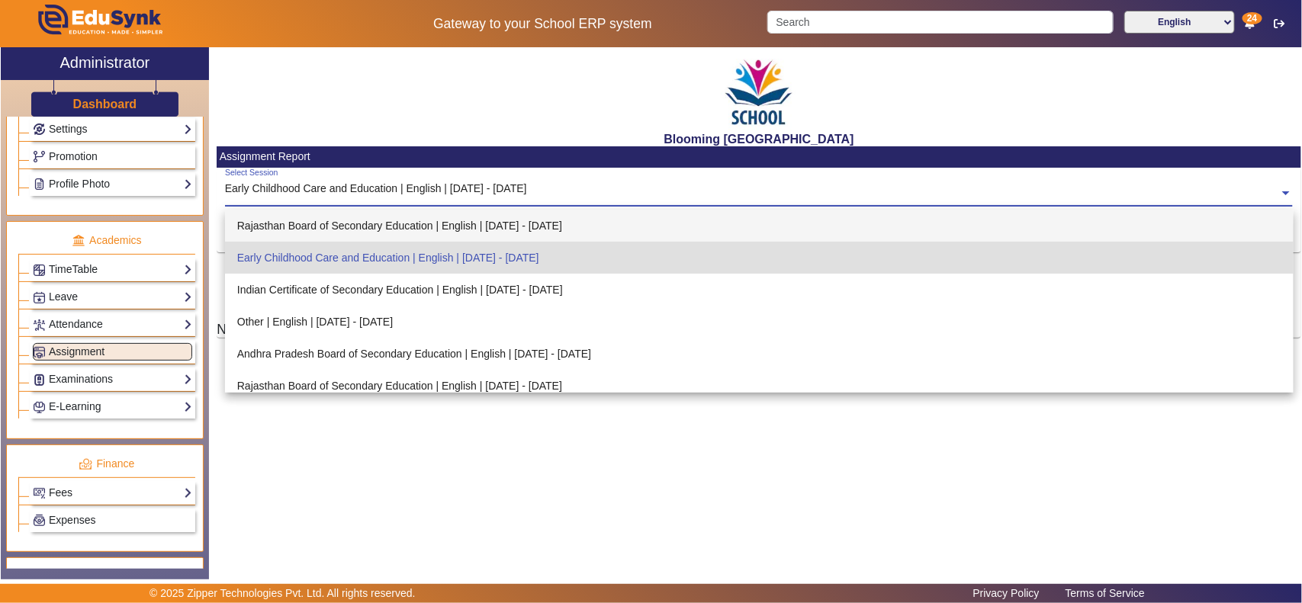
click at [355, 220] on div "Rajasthan Board of Secondary Education | English | [DATE] - [DATE]" at bounding box center [759, 226] width 1069 height 32
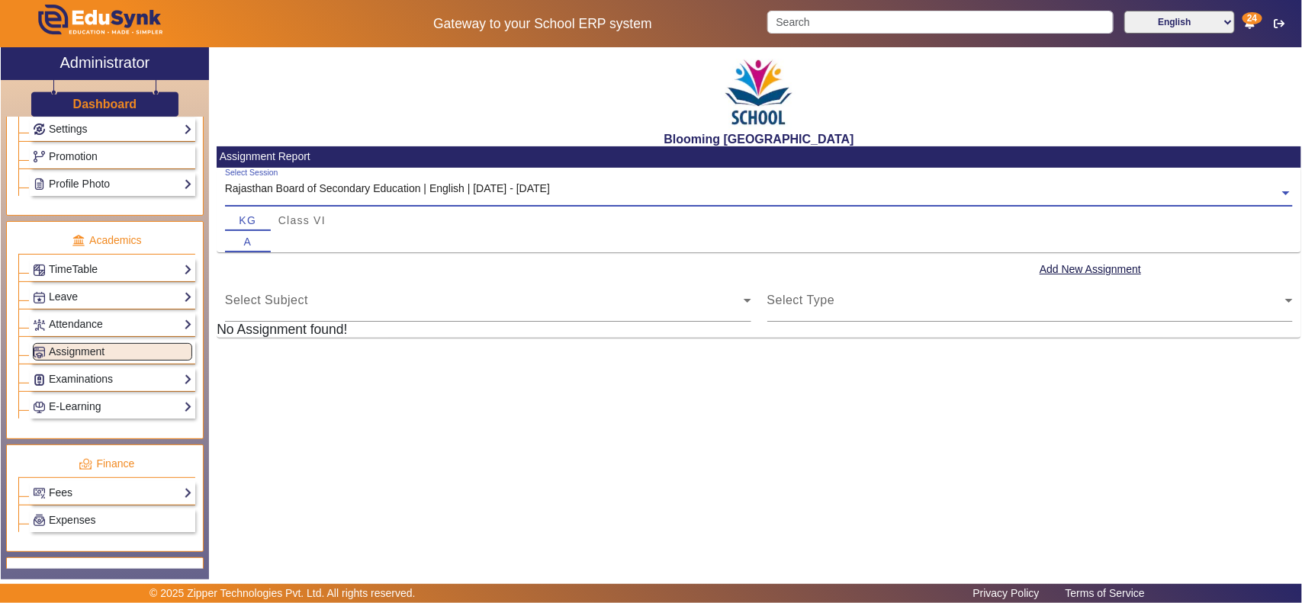
click at [359, 193] on input "text" at bounding box center [759, 194] width 1069 height 16
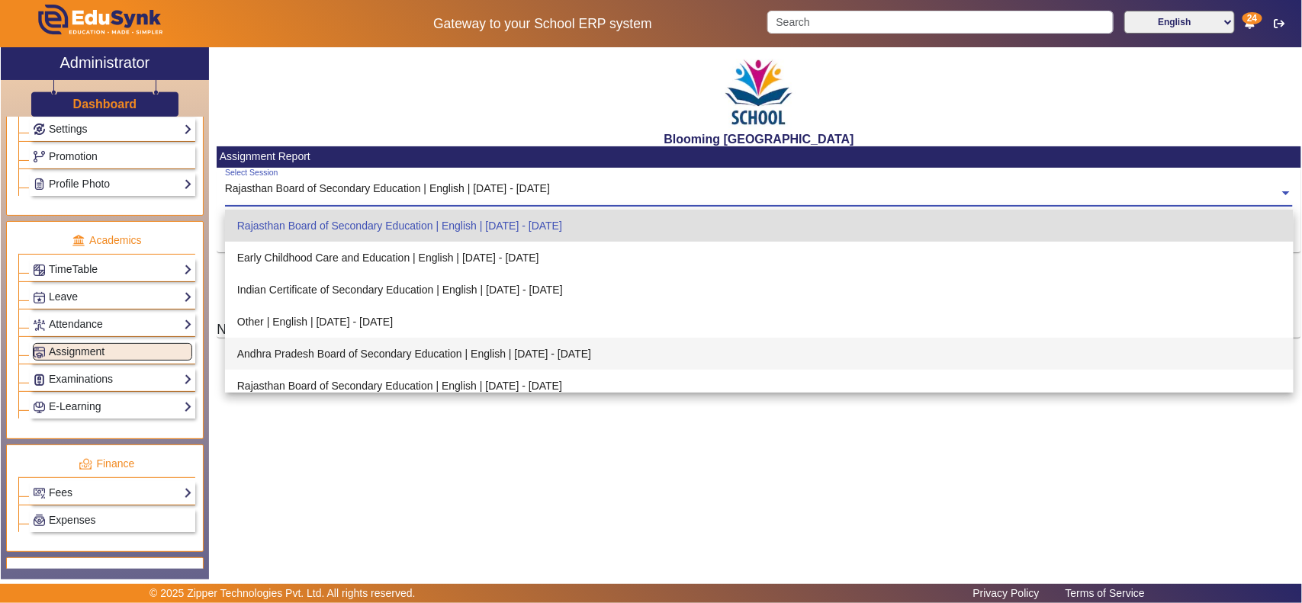
click at [330, 370] on div "Rajasthan Board of Secondary Education | English | [DATE] - [DATE]" at bounding box center [759, 386] width 1069 height 32
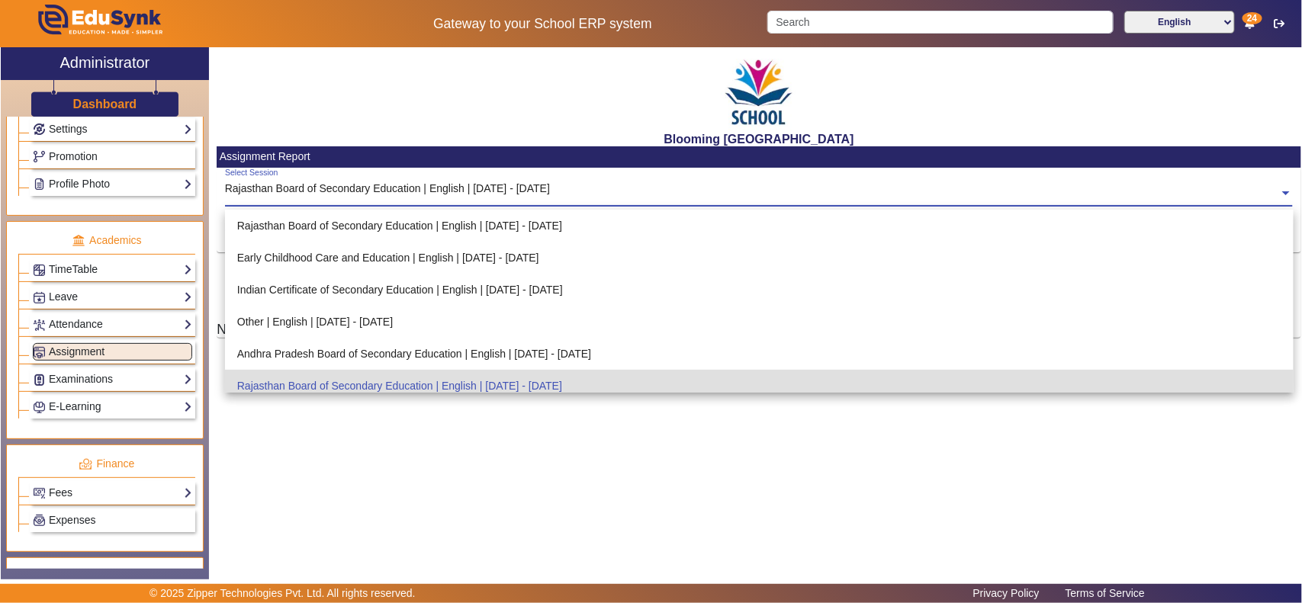
click at [346, 175] on div "Select Session Rajasthan Board of Secondary Education | English | [DATE] - [DAT…" at bounding box center [752, 185] width 1055 height 34
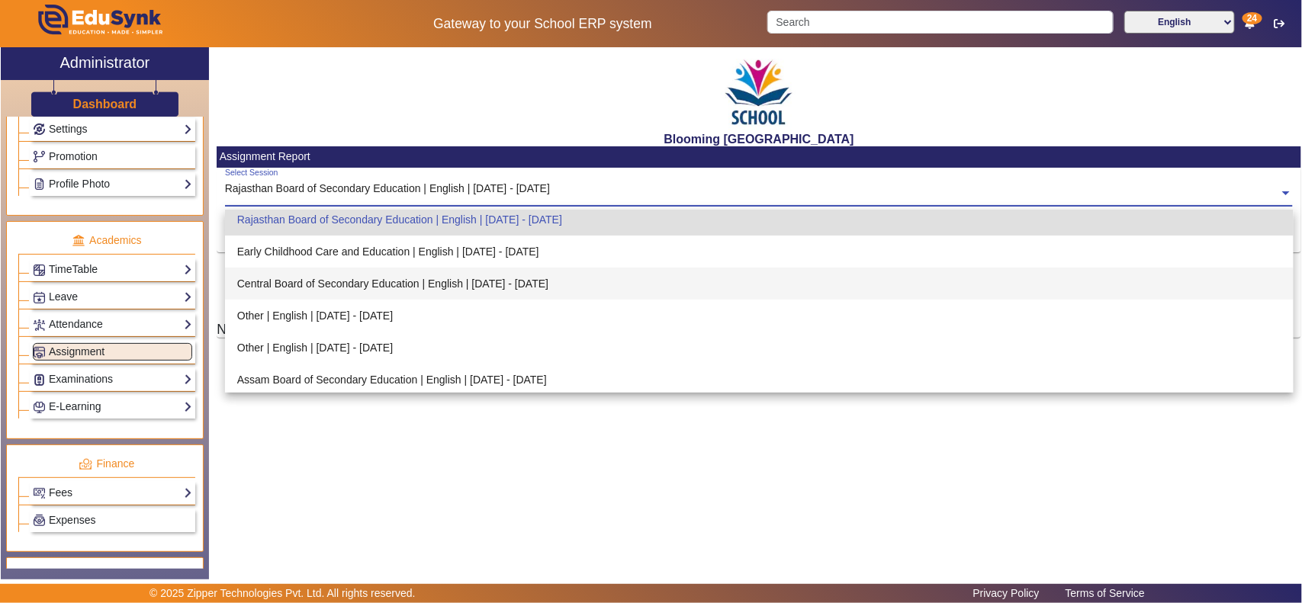
scroll to position [169, 0]
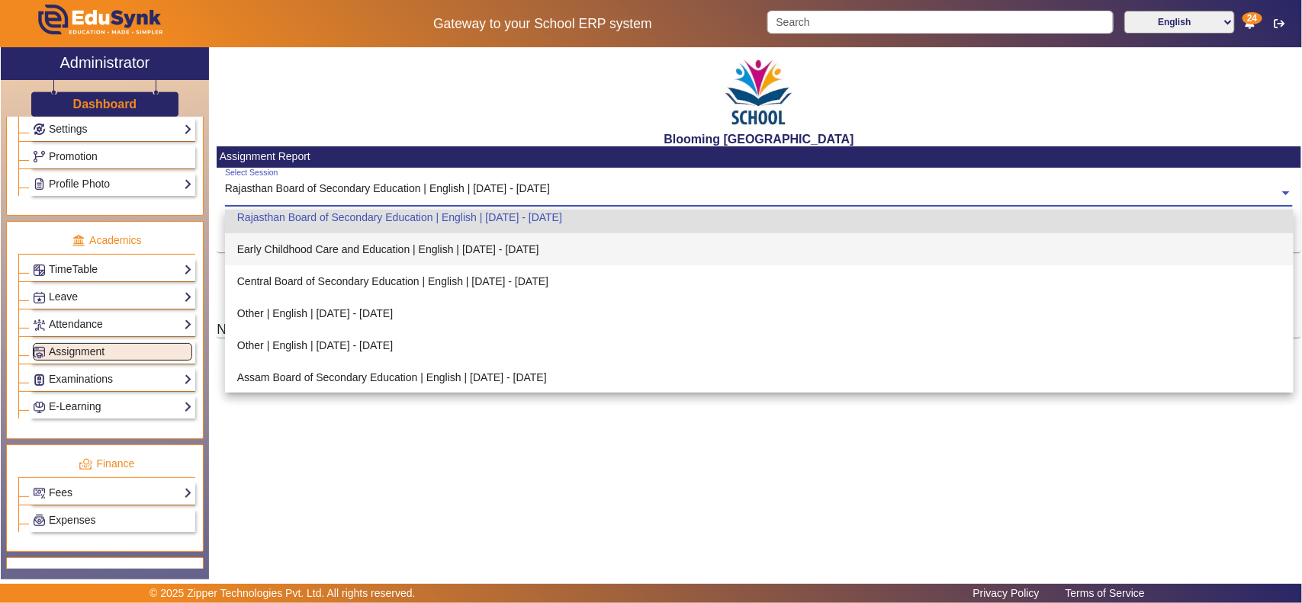
click at [342, 250] on div "Early Childhood Care and Education | English | [DATE] - [DATE]" at bounding box center [759, 249] width 1069 height 32
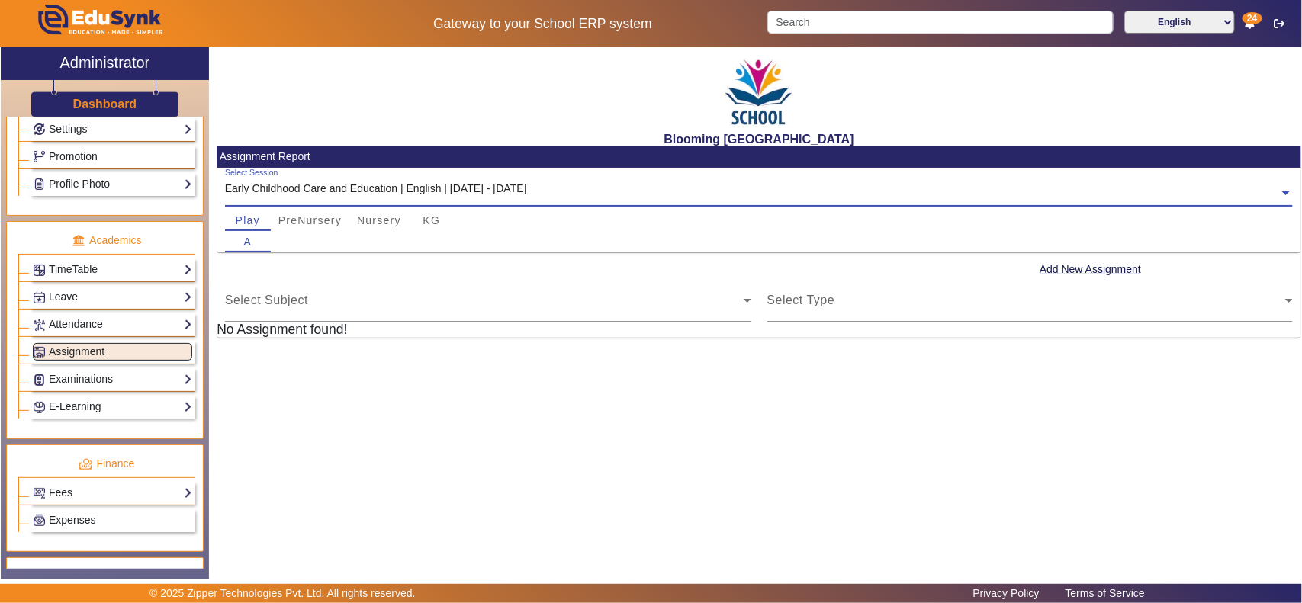
click at [364, 176] on div "Select Session Early Childhood Care and Education | English | [DATE] - [DATE]" at bounding box center [752, 185] width 1055 height 34
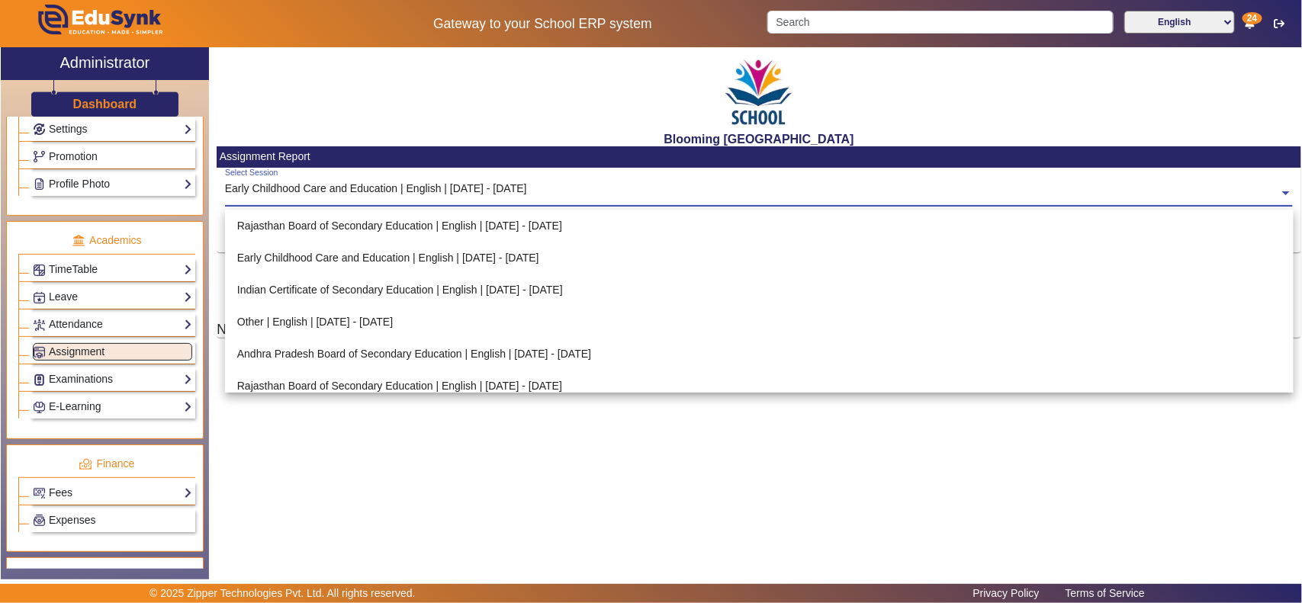
scroll to position [169, 0]
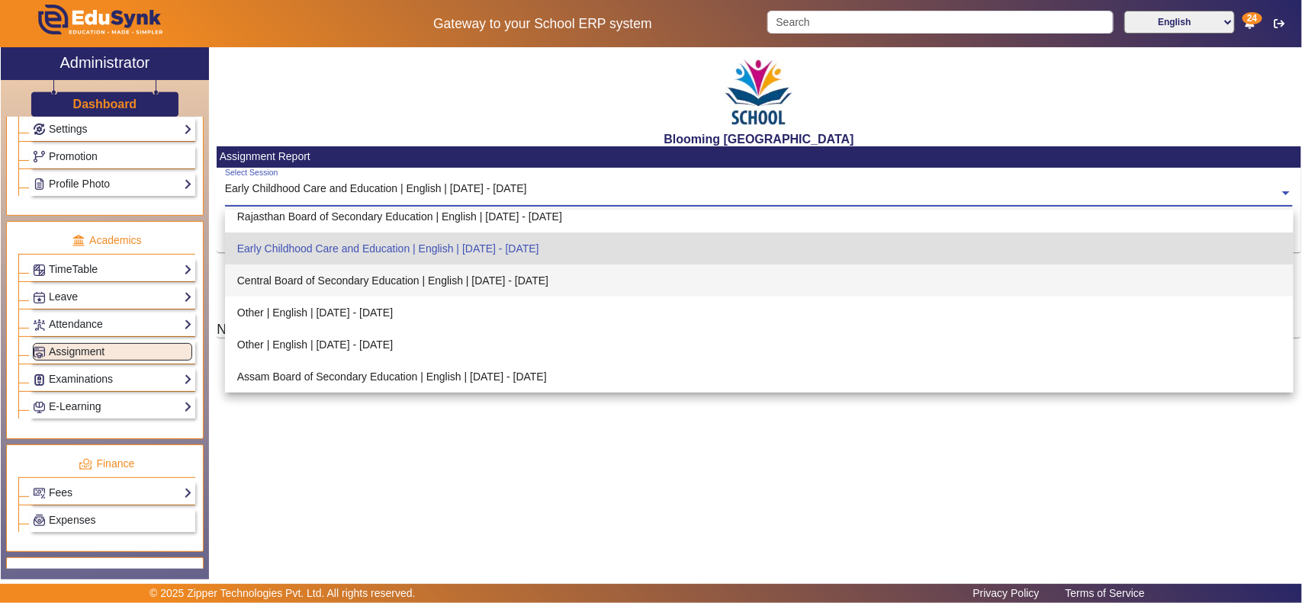
click at [355, 275] on div "Central Board of Secondary Education | English | [DATE] - [DATE]" at bounding box center [759, 281] width 1069 height 32
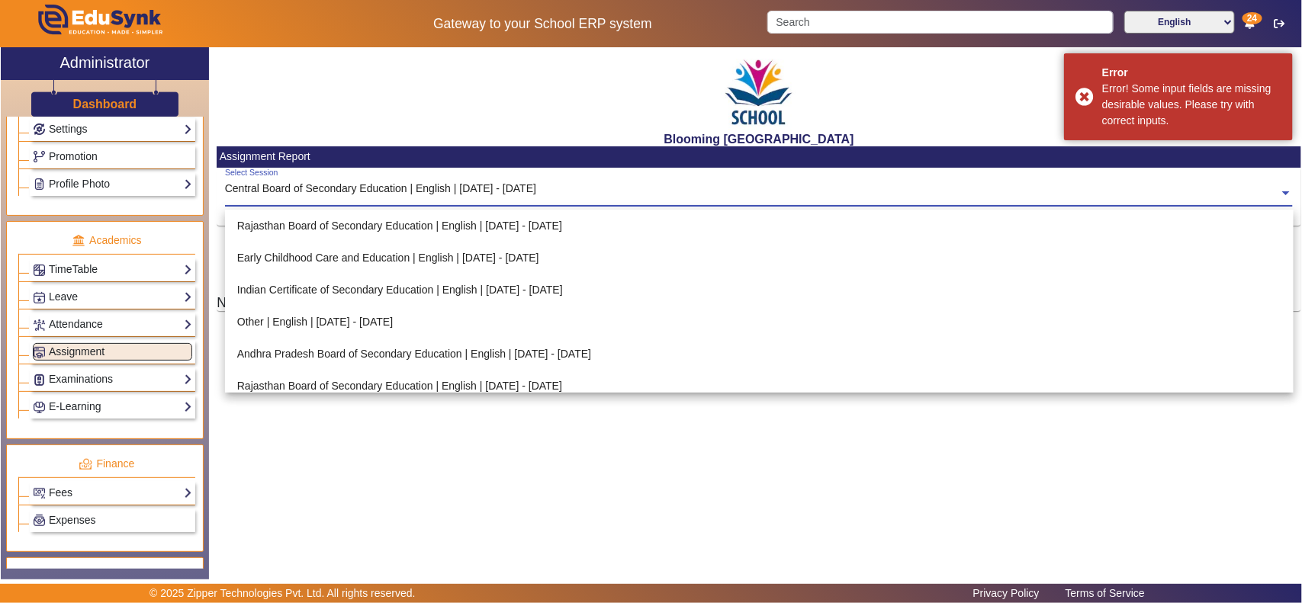
click at [384, 188] on input "text" at bounding box center [759, 194] width 1069 height 16
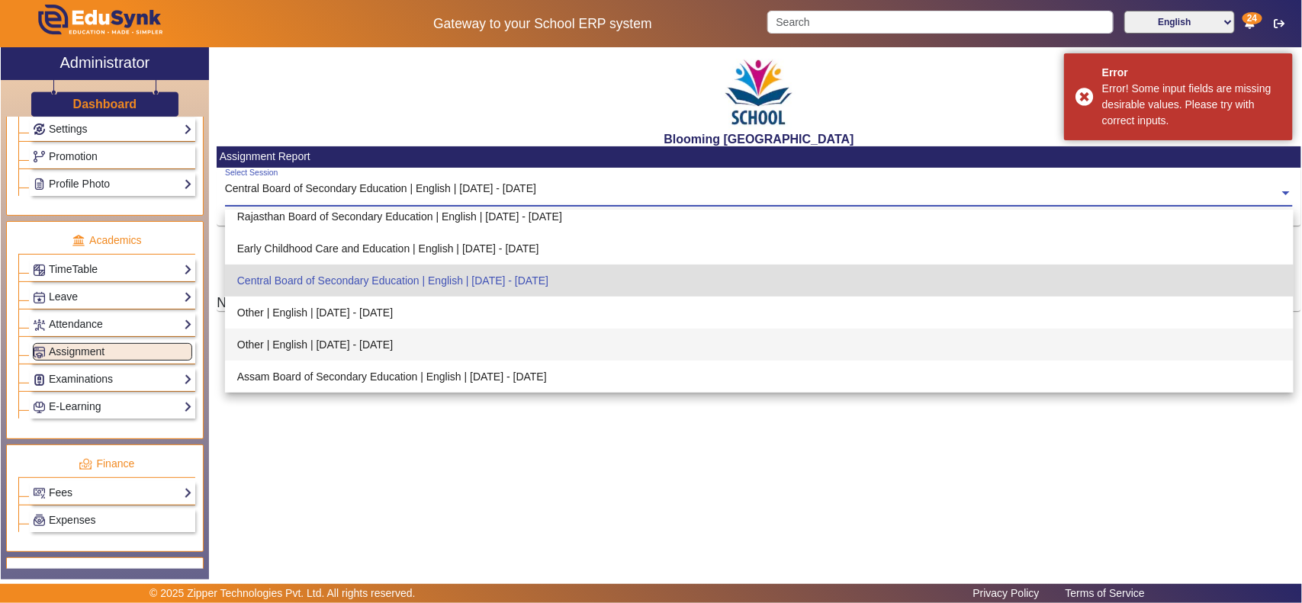
click at [360, 323] on div "Other | English | [DATE] - [DATE]" at bounding box center [759, 313] width 1069 height 32
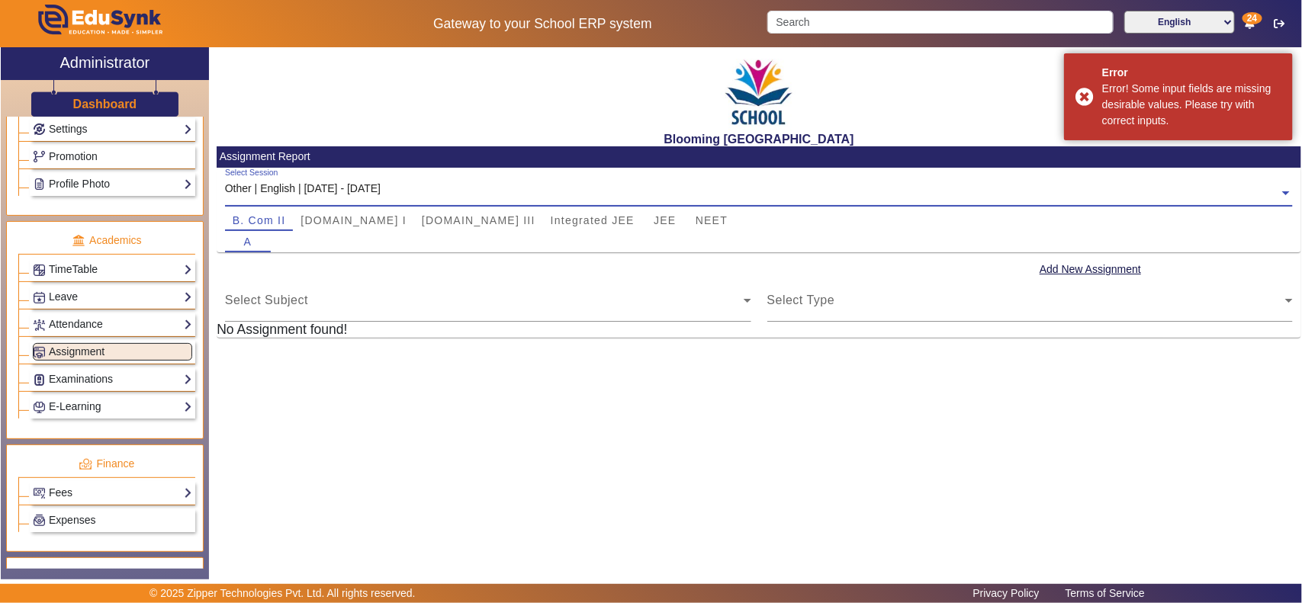
click at [379, 181] on div "Other | English | [DATE] - [DATE]" at bounding box center [303, 189] width 156 height 16
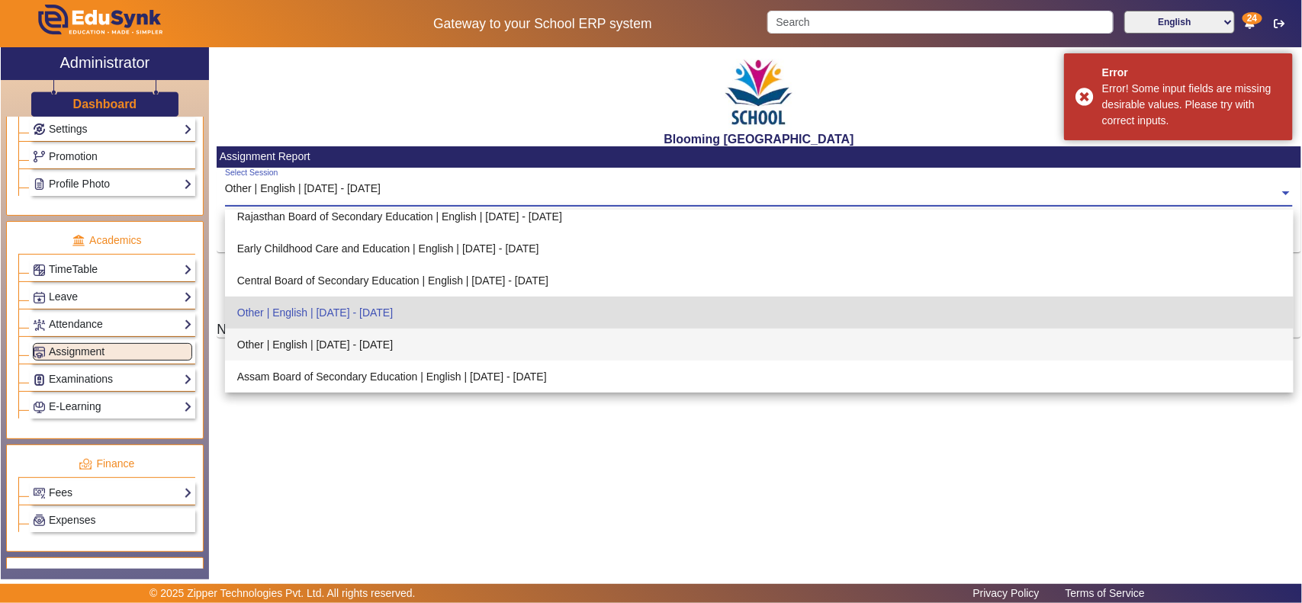
click at [385, 339] on div "Other | English | [DATE] - [DATE]" at bounding box center [759, 345] width 1069 height 32
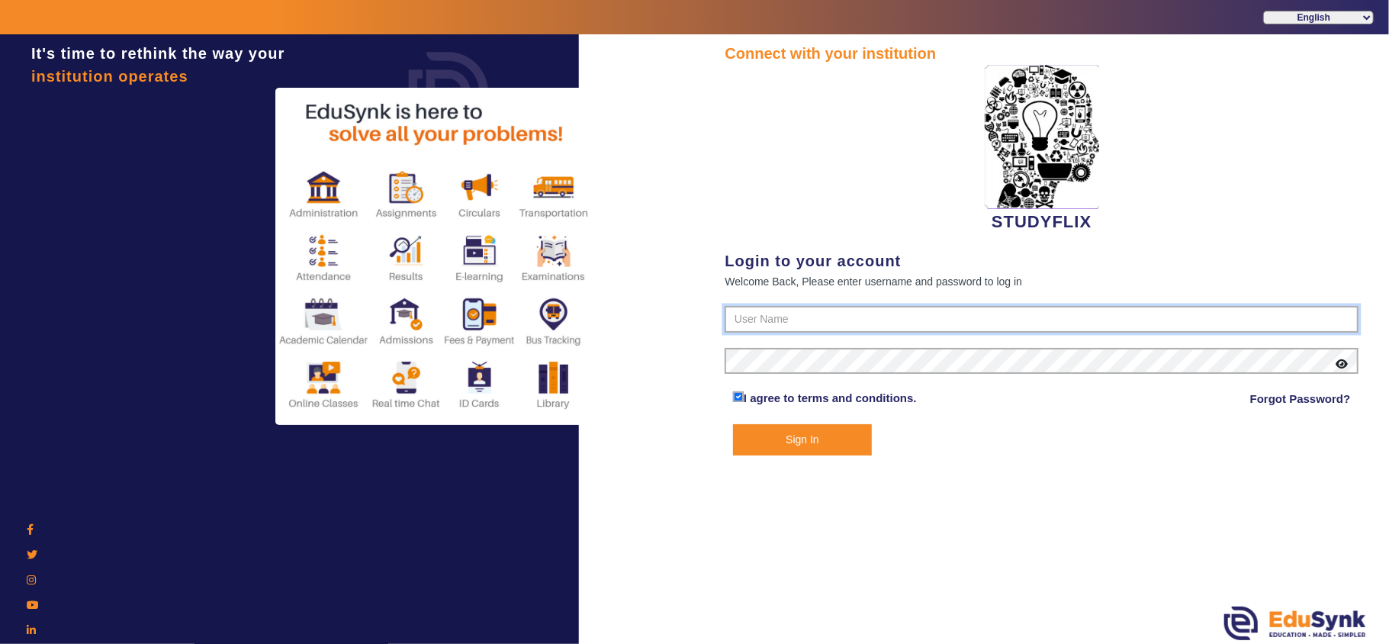
type input "6354922771"
click at [791, 446] on button "Sign In" at bounding box center [802, 439] width 139 height 31
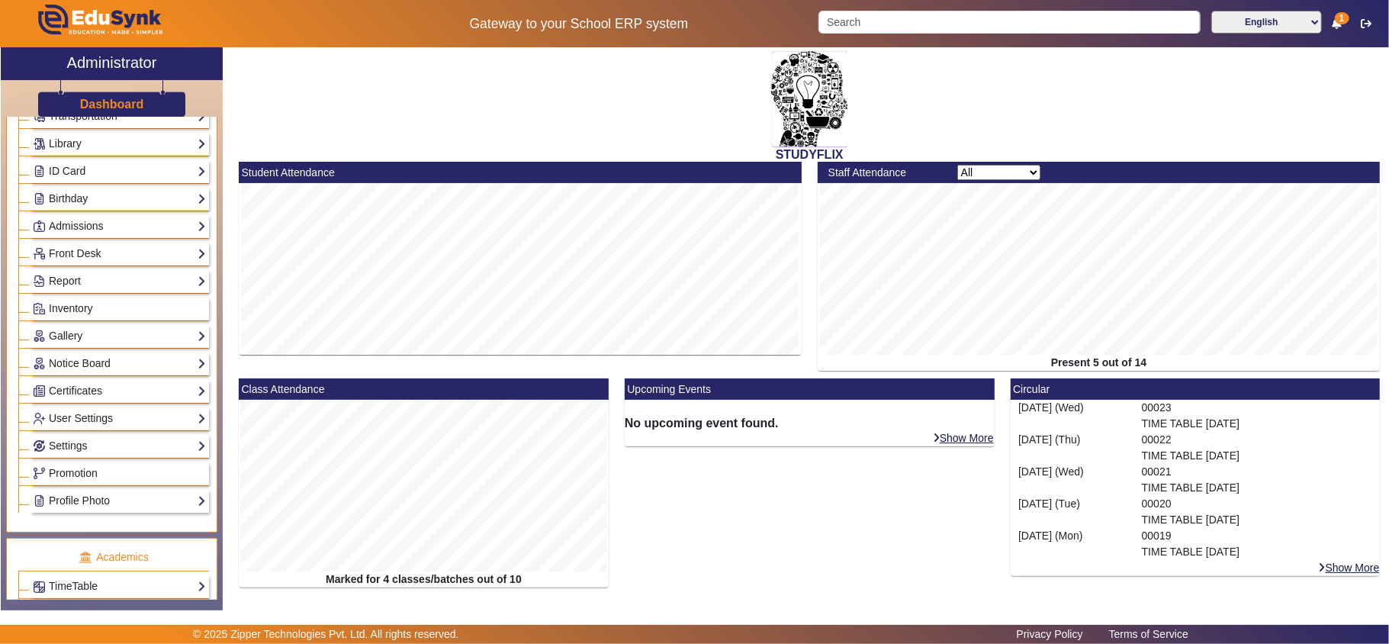
scroll to position [508, 0]
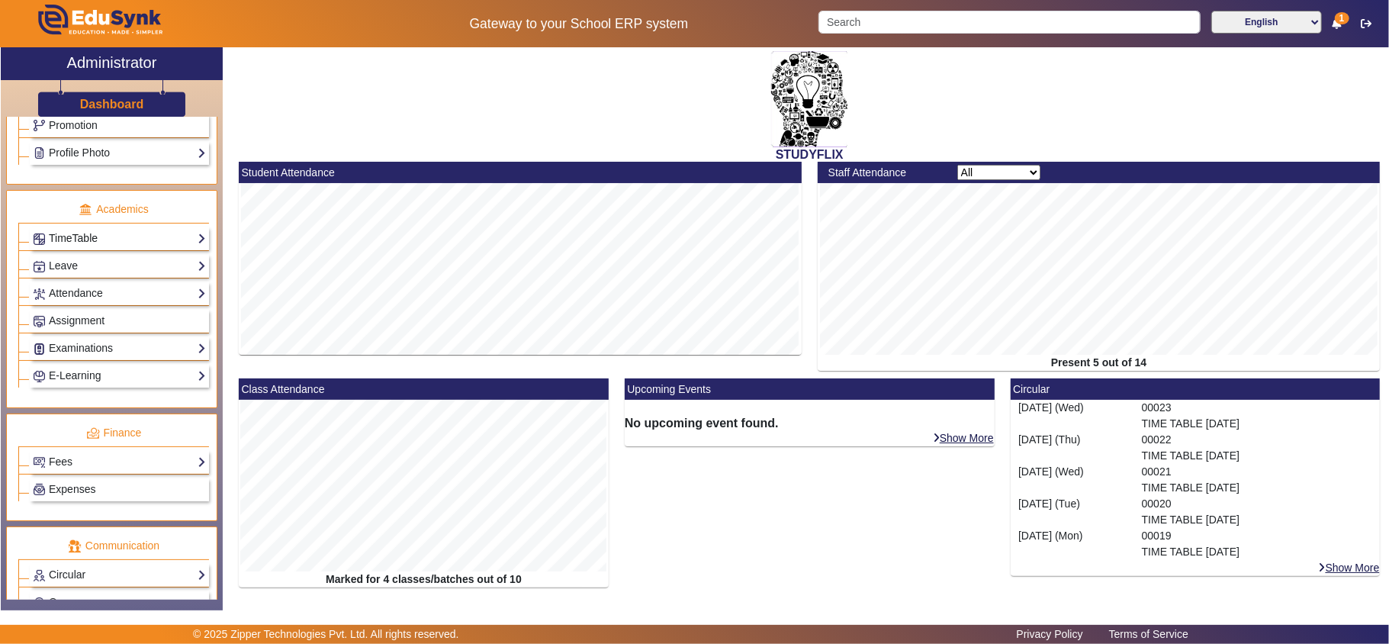
click at [92, 247] on link "TimeTable" at bounding box center [119, 239] width 173 height 18
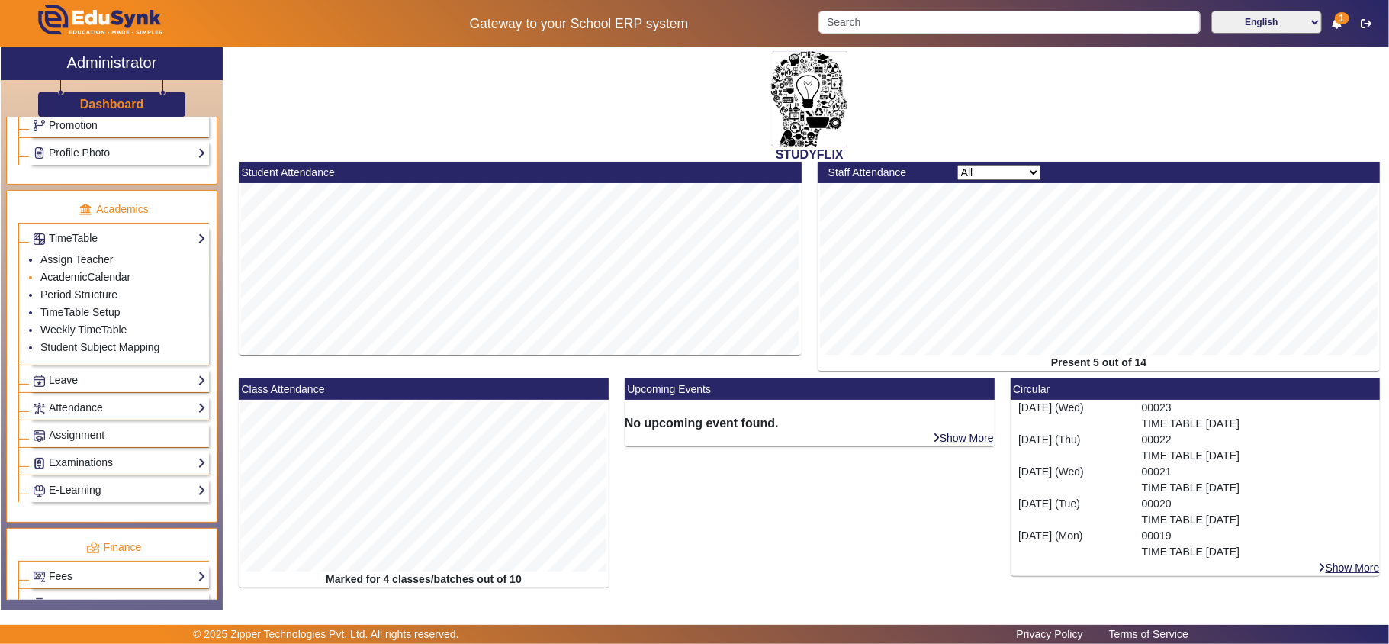
click at [85, 283] on link "AcademicCalendar" at bounding box center [85, 277] width 90 height 12
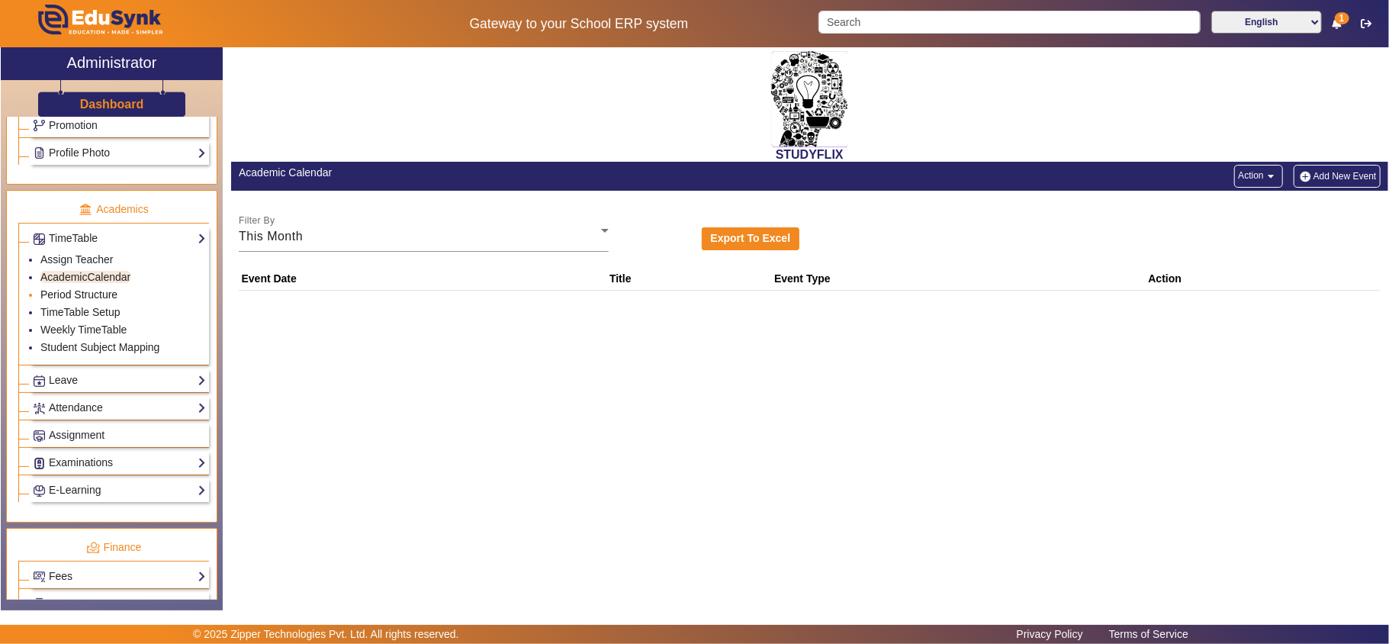
click at [78, 301] on link "Period Structure" at bounding box center [78, 294] width 77 height 12
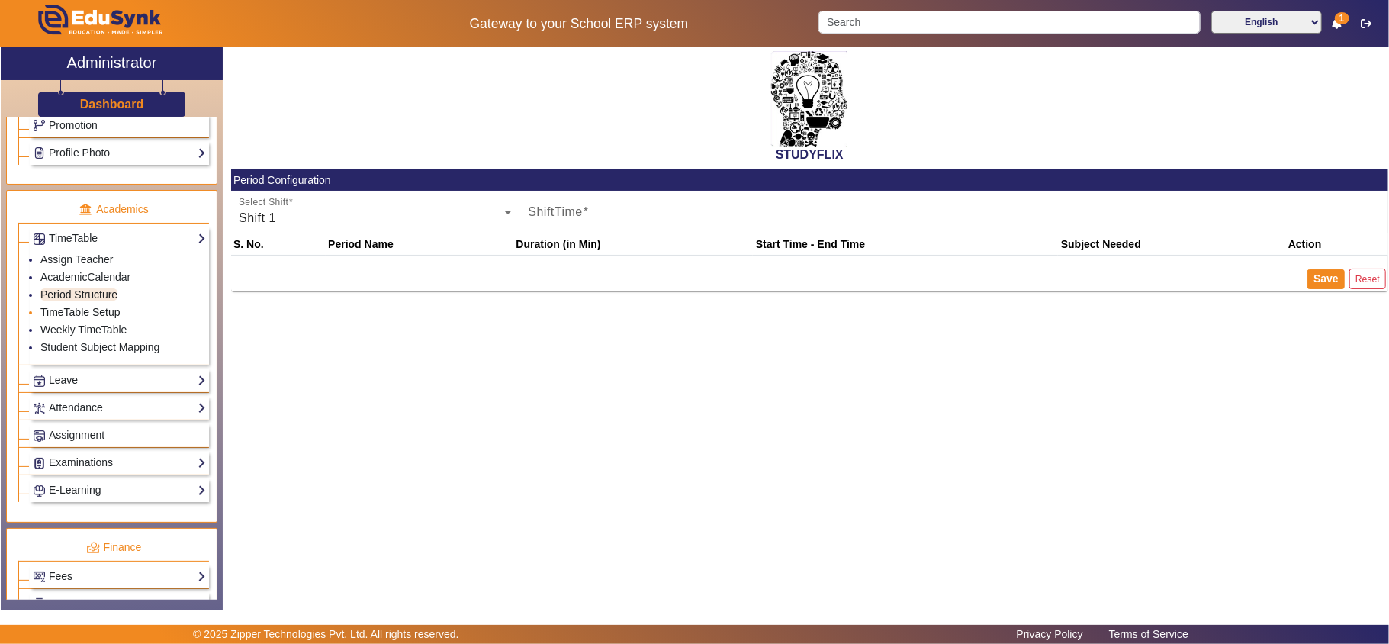
type input "12:00 PM"
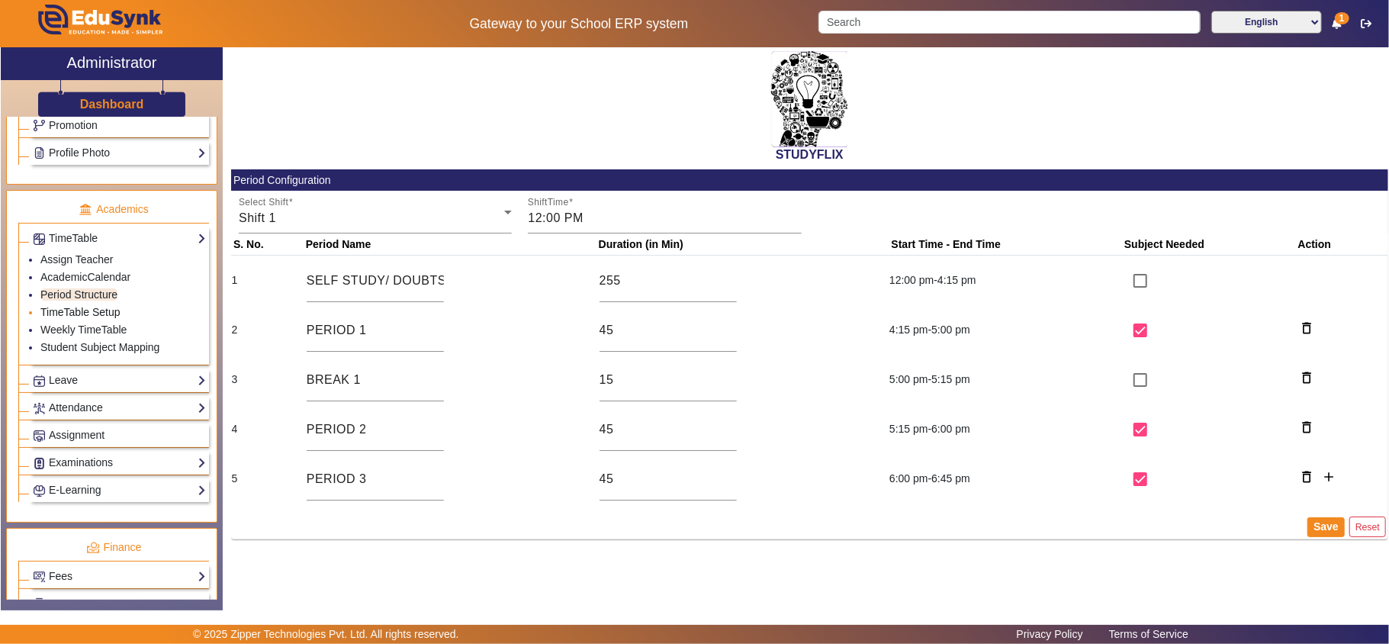
click at [86, 318] on link "TimeTable Setup" at bounding box center [80, 312] width 80 height 12
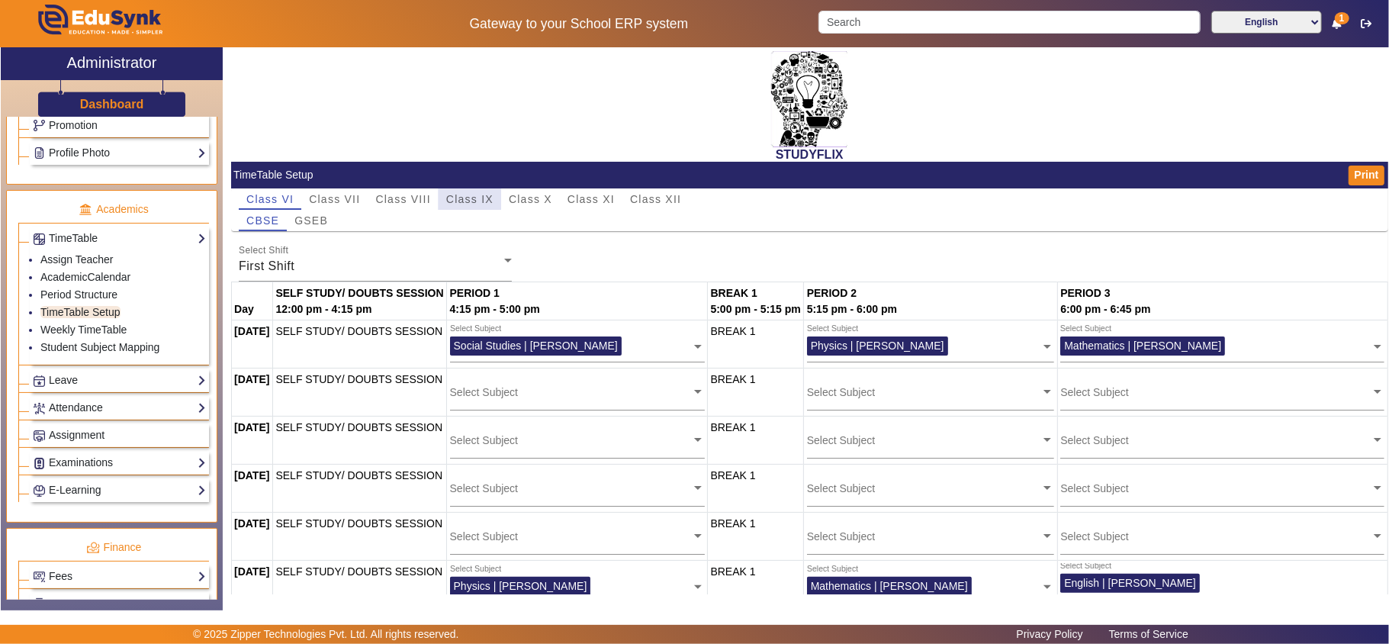
click at [455, 199] on span "Class IX" at bounding box center [469, 199] width 47 height 11
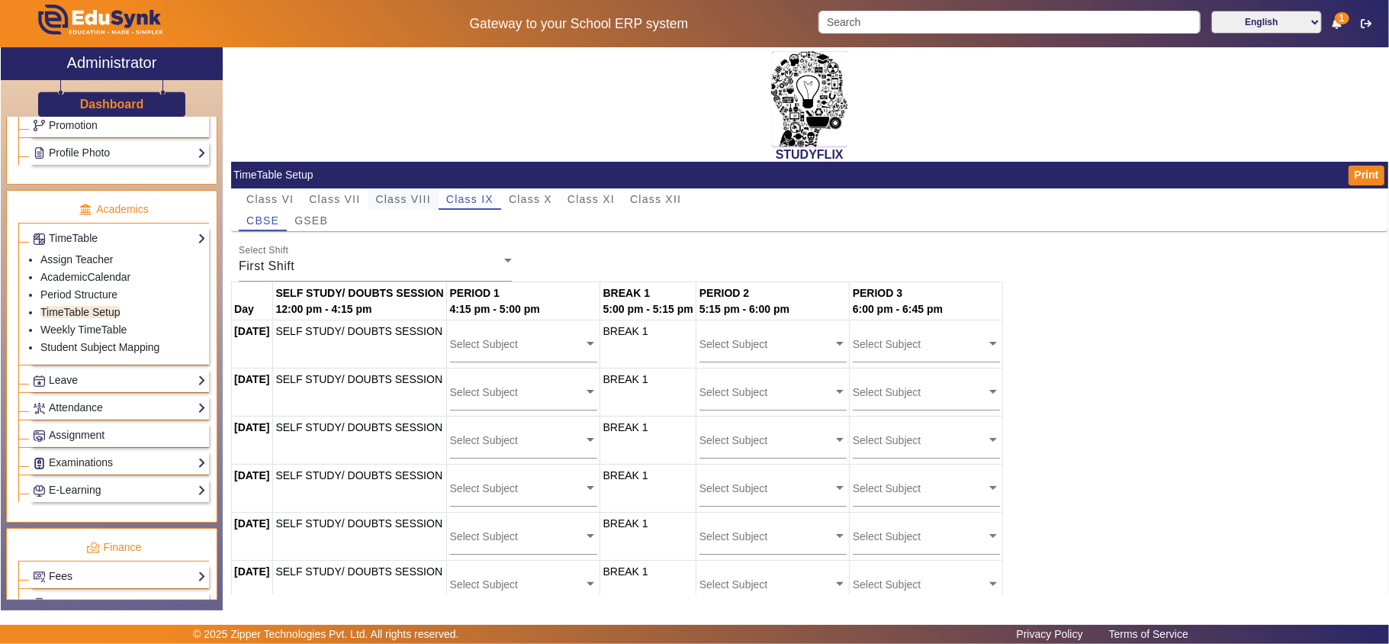
click at [392, 199] on span "Class VIII" at bounding box center [402, 199] width 55 height 11
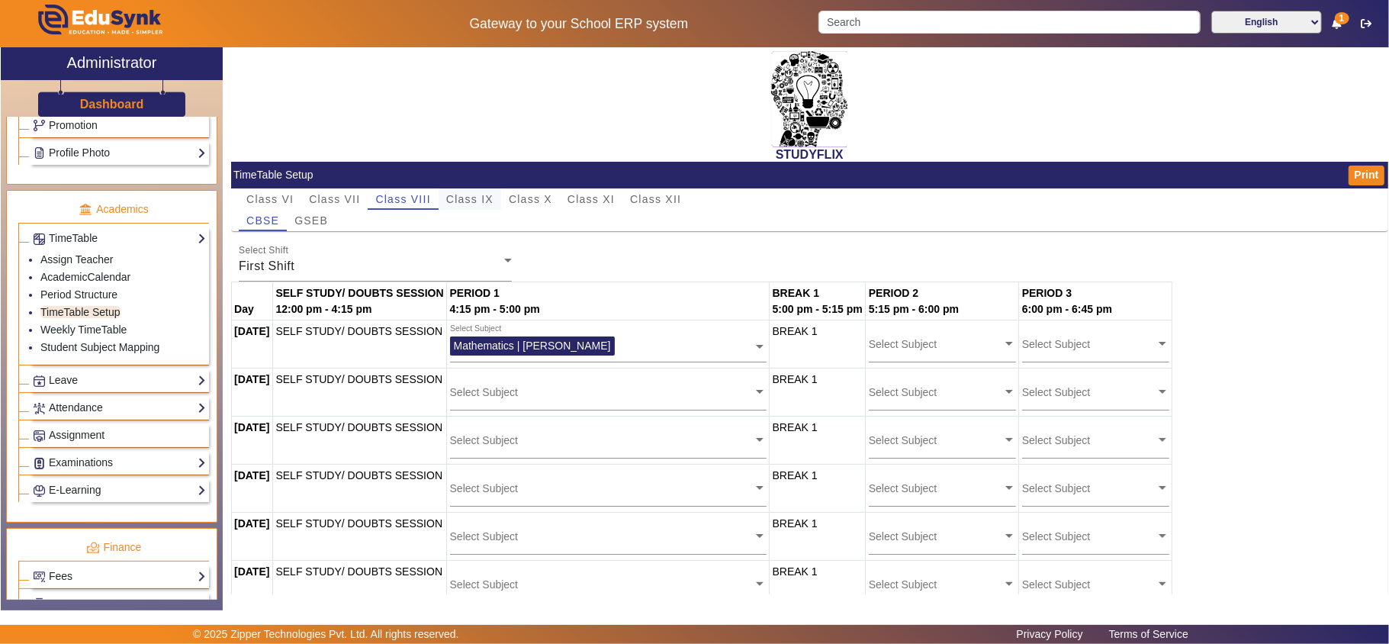
click at [474, 199] on span "Class IX" at bounding box center [469, 199] width 47 height 11
